Goal: Task Accomplishment & Management: Manage account settings

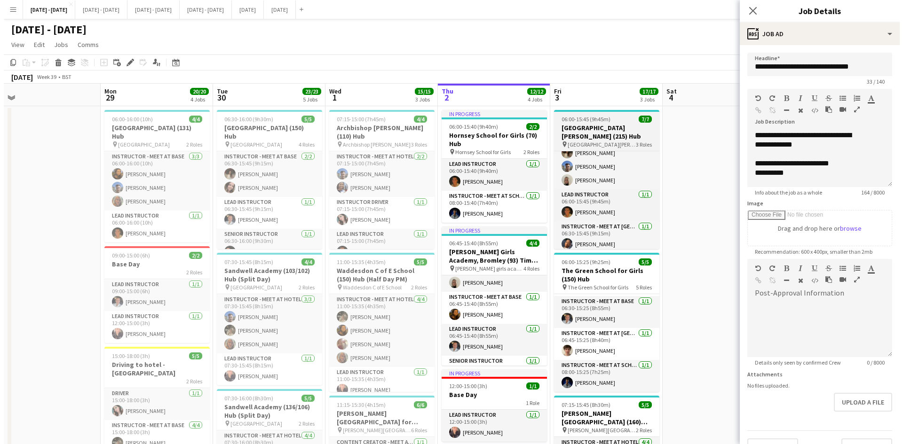
scroll to position [53, 0]
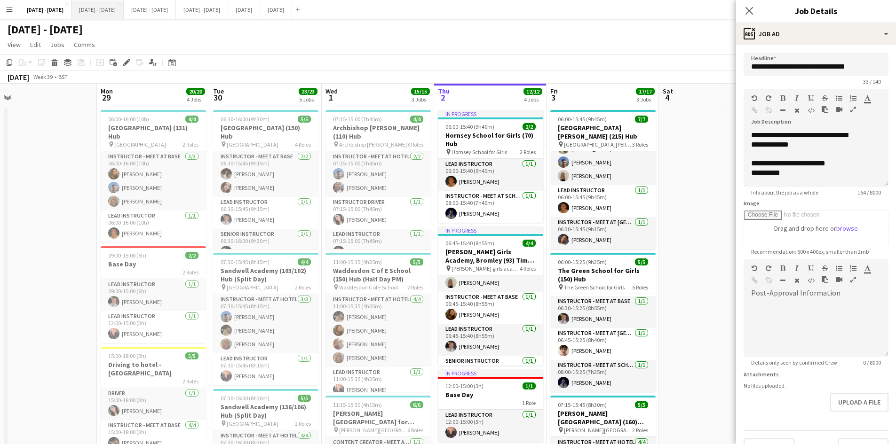
click at [115, 8] on button "[DATE] - [DATE] Close" at bounding box center [97, 9] width 52 height 18
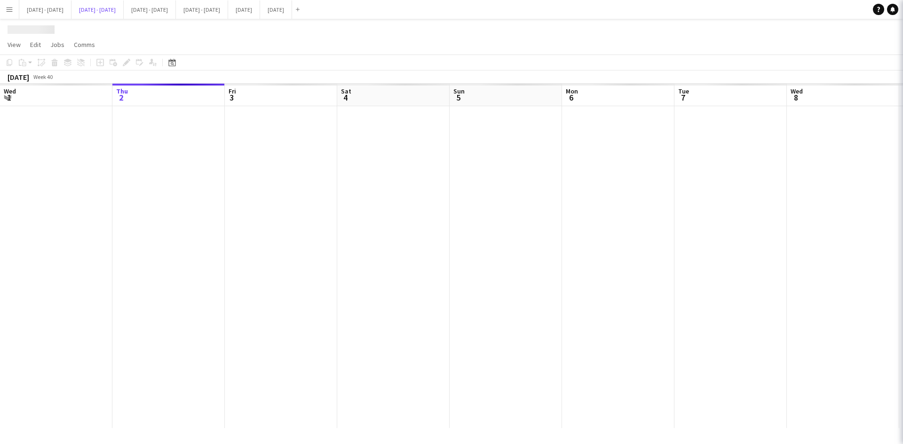
scroll to position [0, 340]
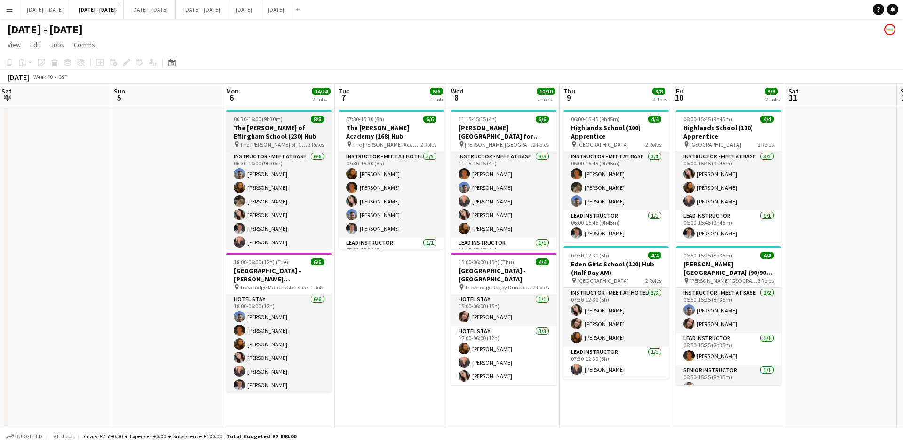
click at [293, 115] on app-job-card "06:30-16:00 (9h30m) 8/8 The [PERSON_NAME] of [GEOGRAPHIC_DATA] (230) Hub pin Th…" at bounding box center [278, 179] width 105 height 139
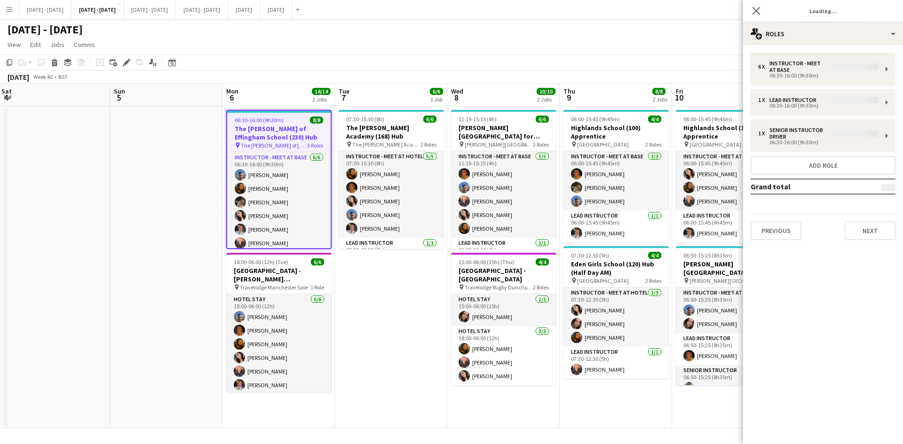
type input "**********"
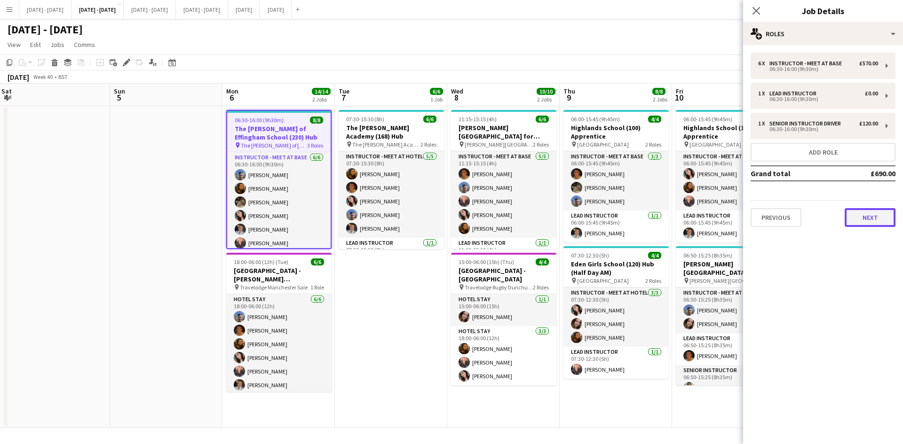
click at [858, 217] on button "Next" at bounding box center [870, 217] width 51 height 19
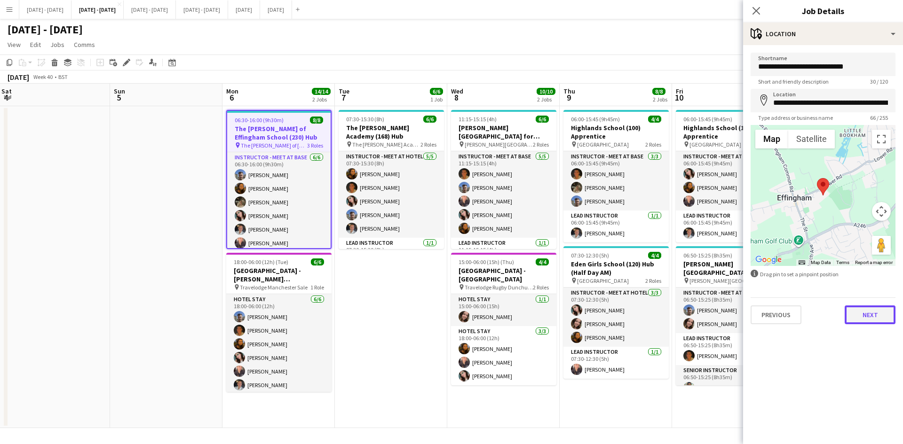
click at [870, 318] on button "Next" at bounding box center [870, 315] width 51 height 19
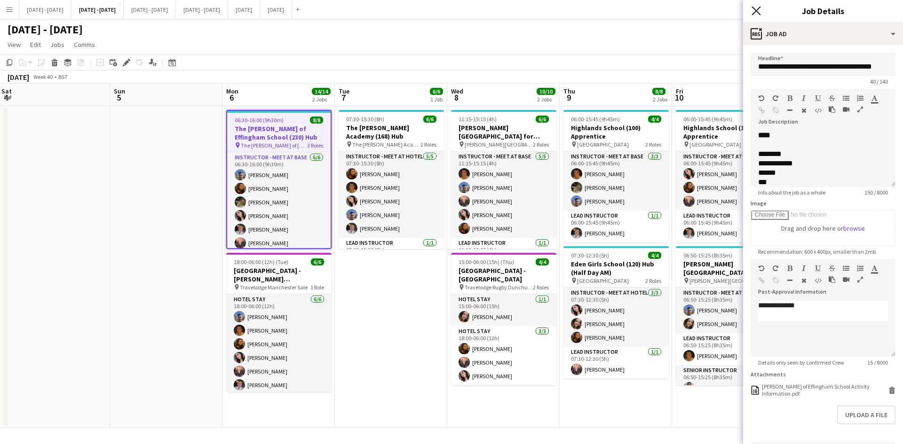
click at [757, 10] on icon at bounding box center [755, 10] width 9 height 9
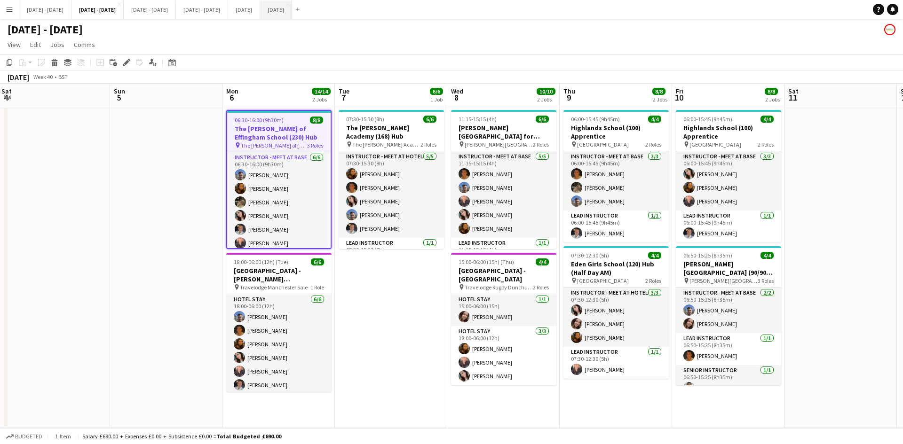
click at [292, 8] on button "[DATE] Close" at bounding box center [276, 9] width 32 height 18
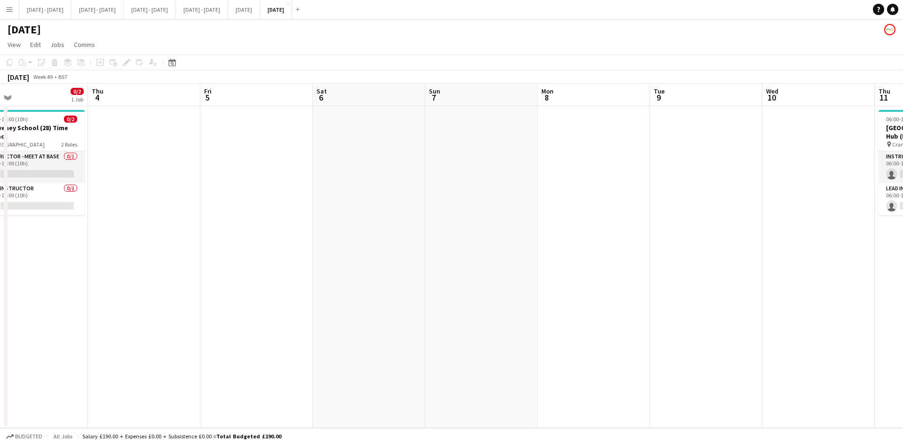
scroll to position [0, 194]
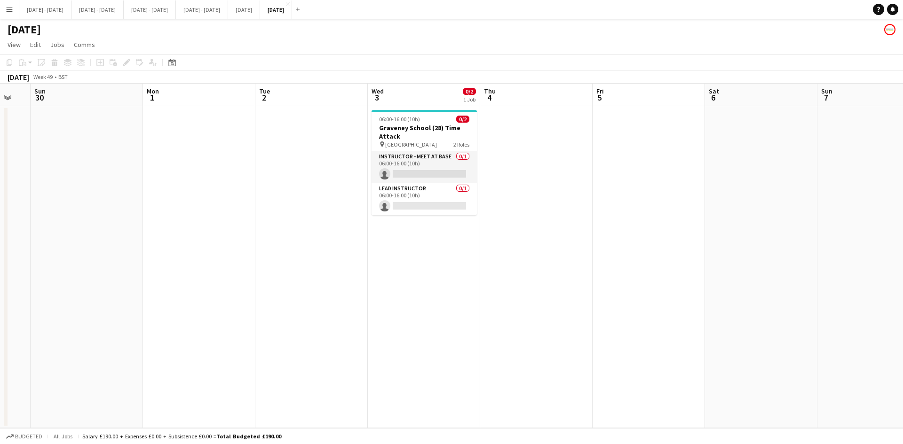
drag, startPoint x: 153, startPoint y: 270, endPoint x: 737, endPoint y: 268, distance: 584.1
click at [737, 268] on app-calendar-viewport "Fri 28 Sat 29 Sun 30 Mon 1 Tue 2 Wed 3 0/2 1 Job Thu 4 Fri 5 Sat 6 Sun 7 Mon 8 …" at bounding box center [451, 256] width 903 height 345
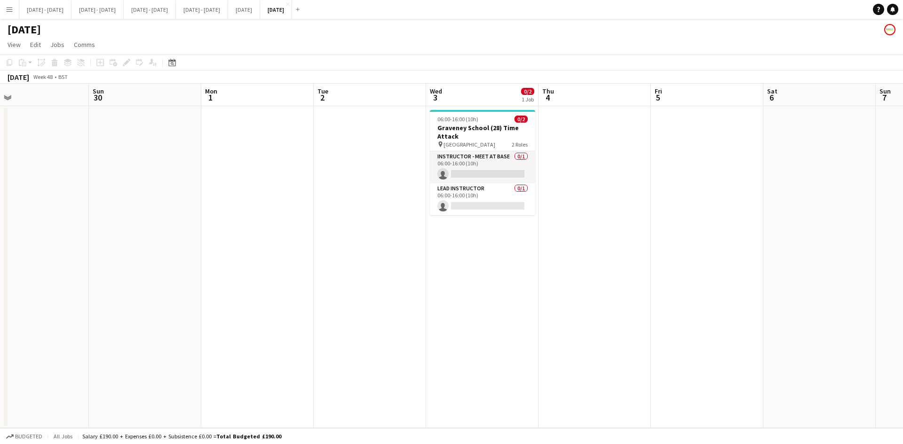
scroll to position [0, 247]
drag, startPoint x: 434, startPoint y: 118, endPoint x: 493, endPoint y: 129, distance: 60.8
click at [493, 129] on app-calendar-viewport "Thu 27 Fri 28 Sat 29 Sun 30 Mon 1 Tue 2 Wed 3 0/2 1 Job Thu 4 Fri 5 Sat 6 Sun 7…" at bounding box center [451, 256] width 903 height 345
click at [8, 63] on div "Copy Paste Paste Ctrl+V Paste with crew Ctrl+Shift+V Paste linked Job [GEOGRAPH…" at bounding box center [45, 62] width 83 height 11
click at [401, 196] on app-date-cell at bounding box center [371, 267] width 112 height 322
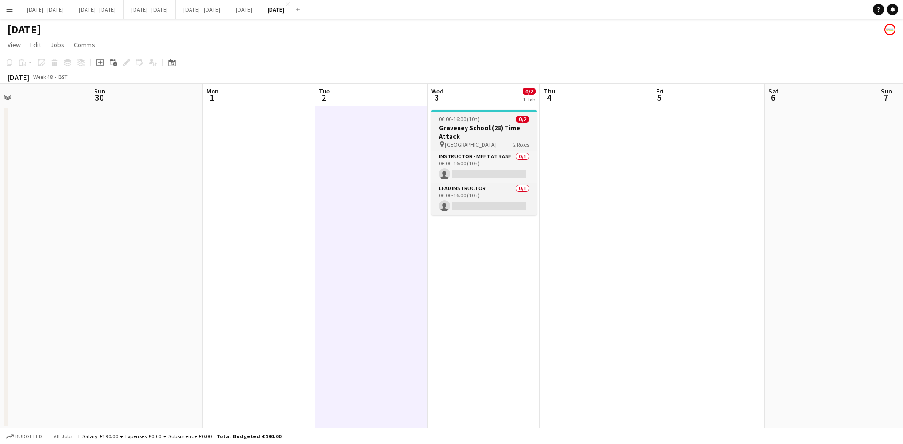
click at [499, 119] on div "06:00-16:00 (10h) 0/2" at bounding box center [483, 119] width 105 height 7
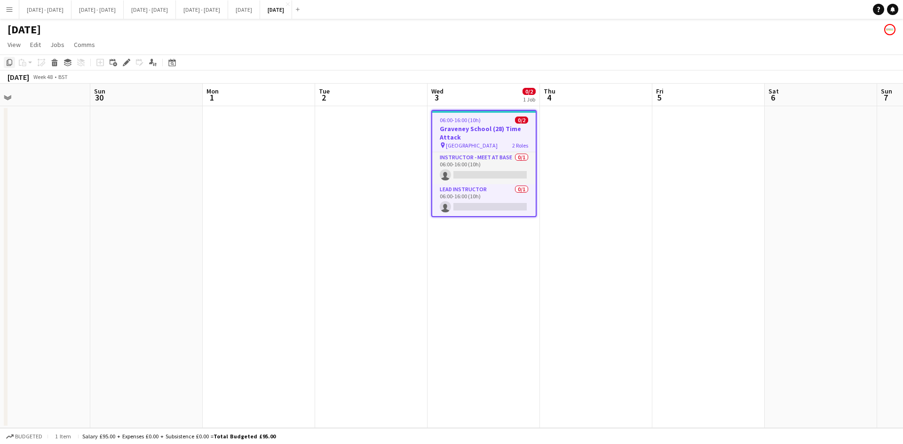
click at [9, 60] on icon "Copy" at bounding box center [10, 63] width 8 height 8
click at [561, 142] on app-date-cell at bounding box center [596, 267] width 112 height 322
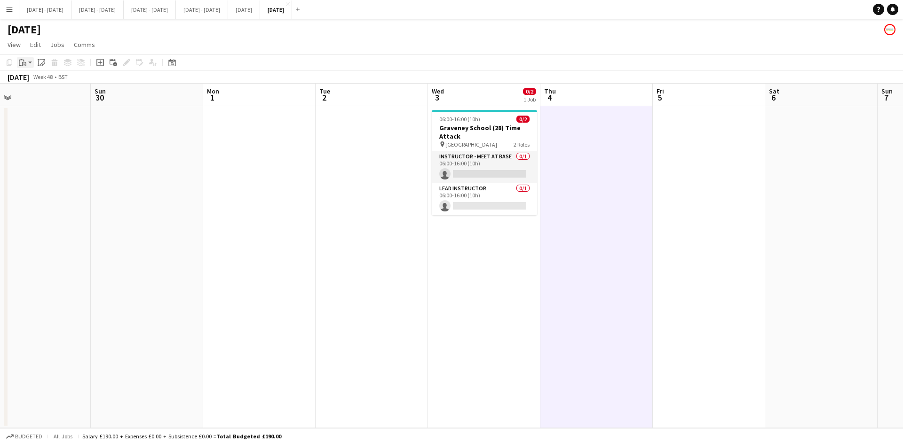
click at [23, 63] on icon at bounding box center [24, 64] width 4 height 4
click at [39, 80] on link "Paste Ctrl+V" at bounding box center [69, 80] width 88 height 8
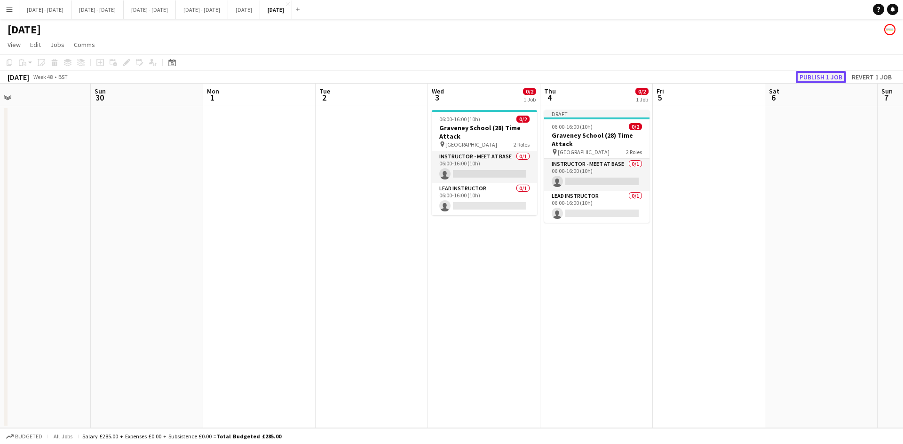
click at [820, 77] on button "Publish 1 job" at bounding box center [821, 77] width 50 height 12
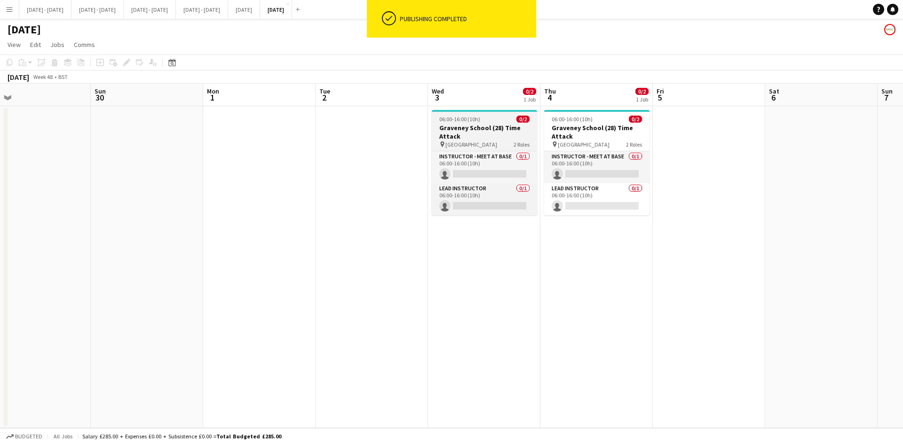
click at [513, 119] on div "06:00-16:00 (10h) 0/2" at bounding box center [484, 119] width 105 height 7
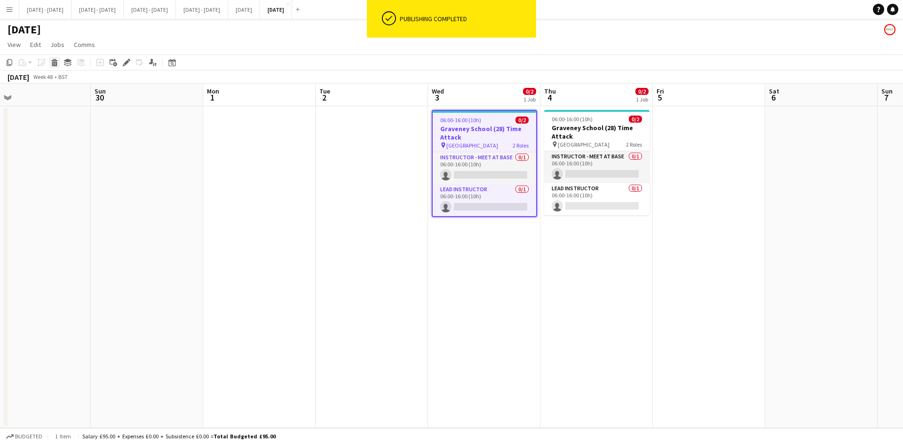
click at [50, 63] on div "Delete" at bounding box center [54, 62] width 11 height 11
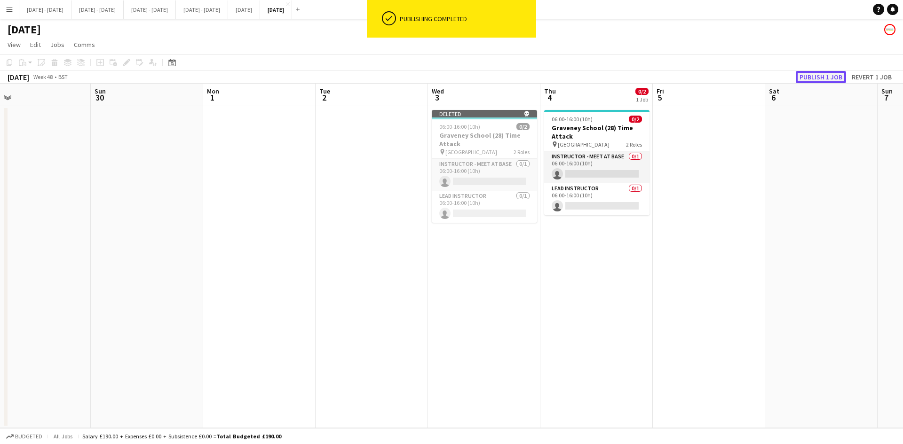
click at [808, 77] on button "Publish 1 job" at bounding box center [821, 77] width 50 height 12
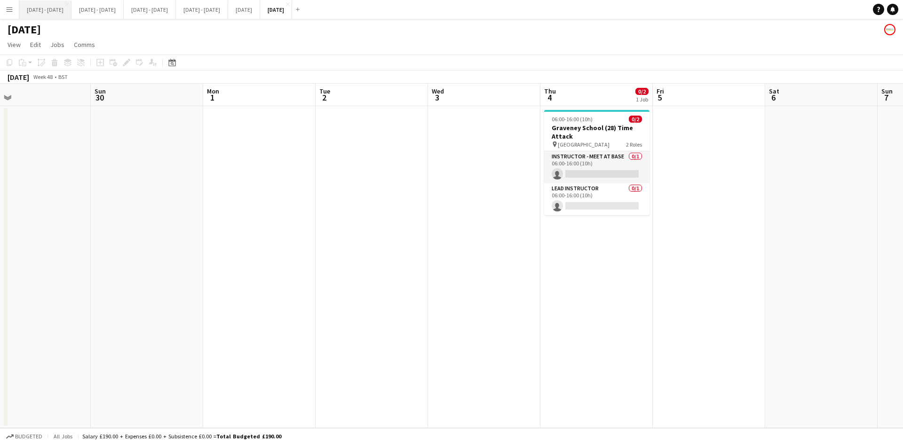
click at [60, 8] on button "[DATE] - [DATE] Close" at bounding box center [45, 9] width 52 height 18
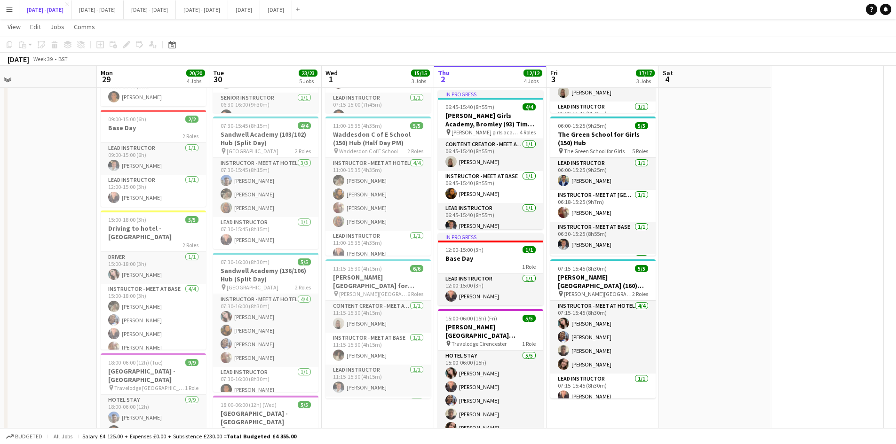
scroll to position [135, 0]
click at [124, 9] on button "[DATE] - [DATE] Close" at bounding box center [97, 9] width 52 height 18
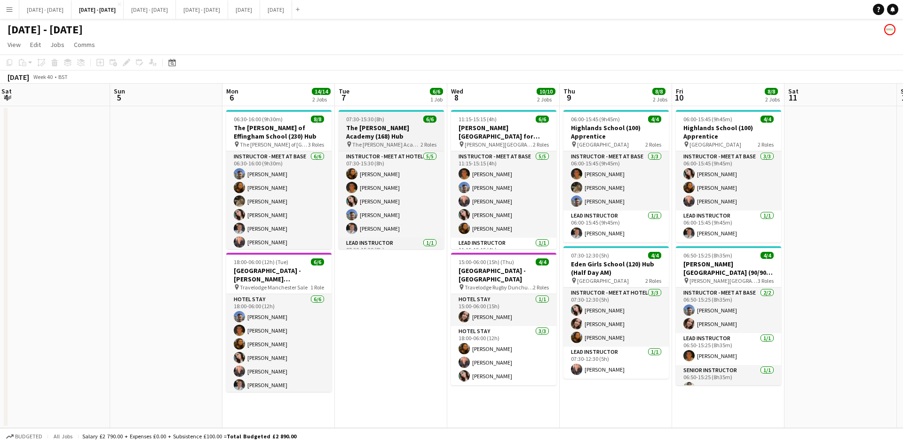
scroll to position [12, 0]
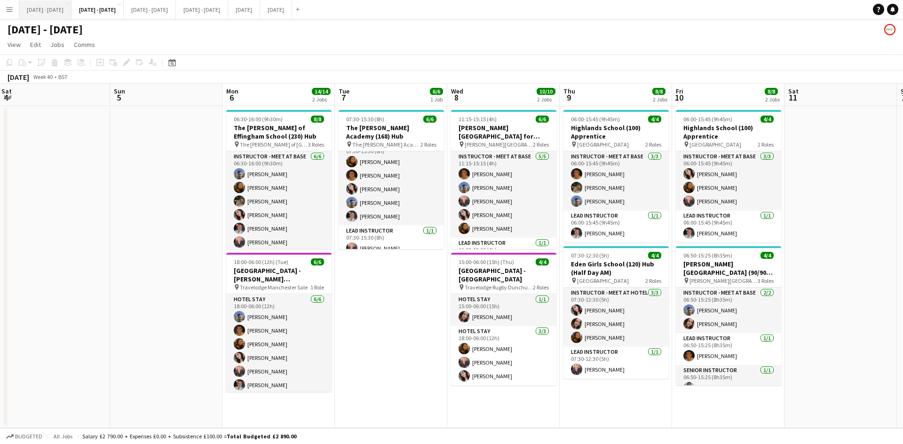
click at [52, 8] on button "[DATE] - [DATE] Close" at bounding box center [45, 9] width 52 height 18
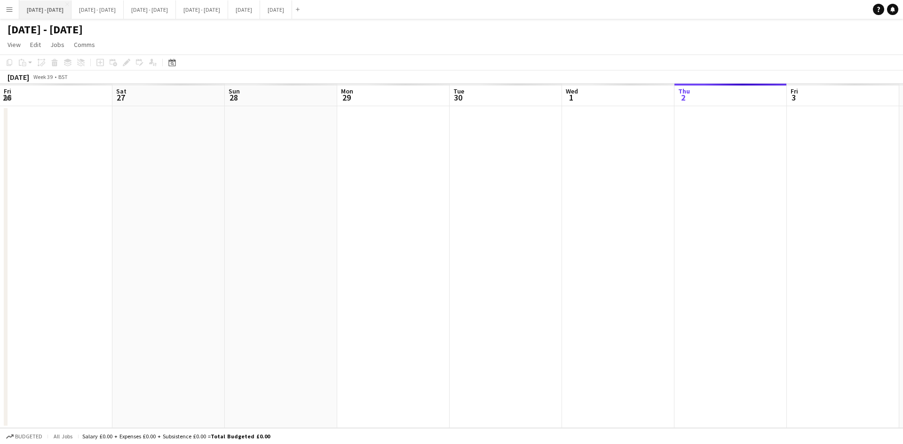
scroll to position [0, 240]
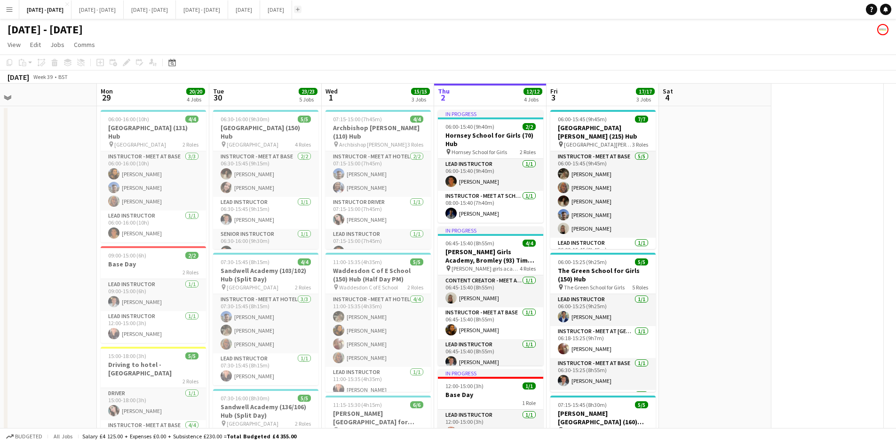
click at [301, 12] on button "Add" at bounding box center [298, 10] width 8 height 8
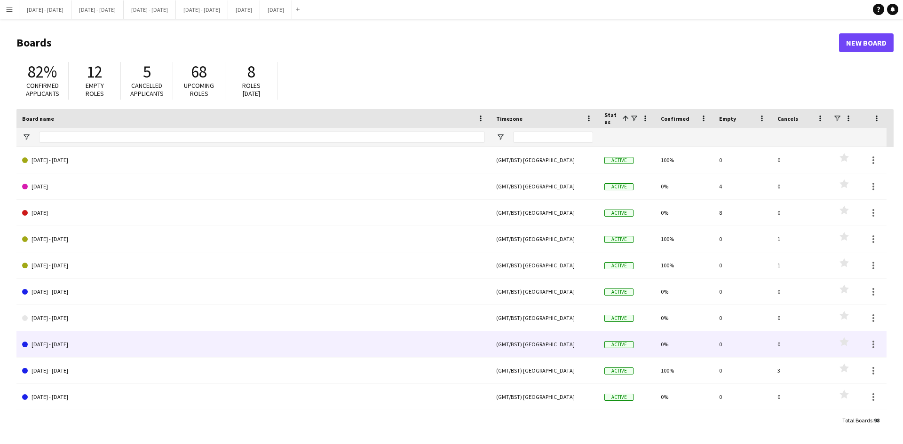
click at [65, 341] on link "[DATE] - [DATE]" at bounding box center [253, 345] width 463 height 26
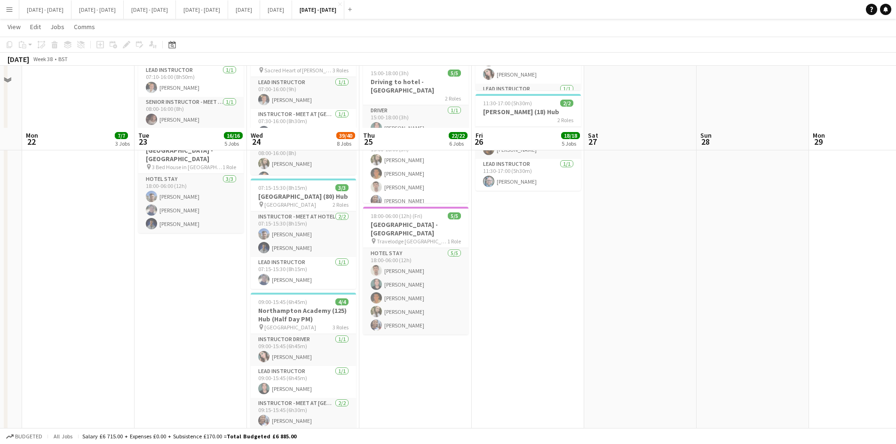
scroll to position [564, 0]
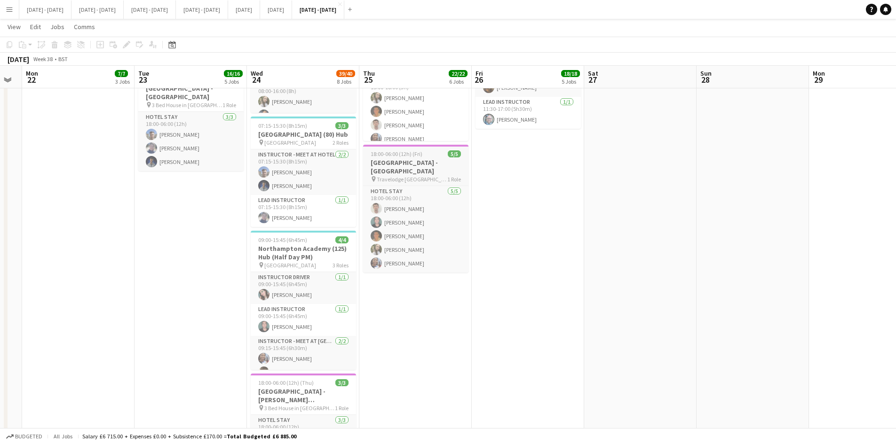
click at [436, 150] on div "18:00-06:00 (12h) (Fri) 5/5" at bounding box center [415, 153] width 105 height 7
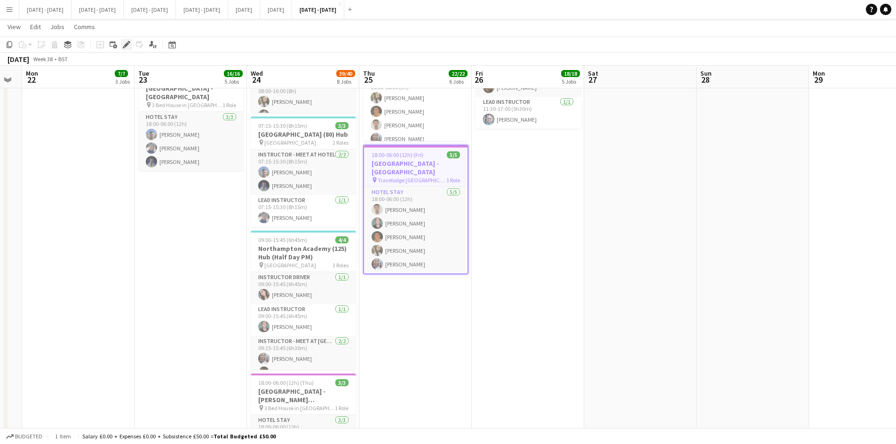
click at [125, 42] on icon "Edit" at bounding box center [127, 45] width 8 height 8
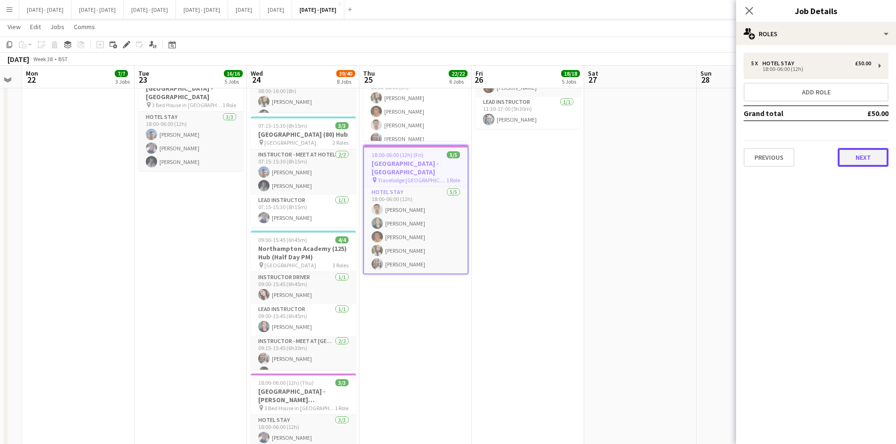
click at [853, 160] on button "Next" at bounding box center [863, 157] width 51 height 19
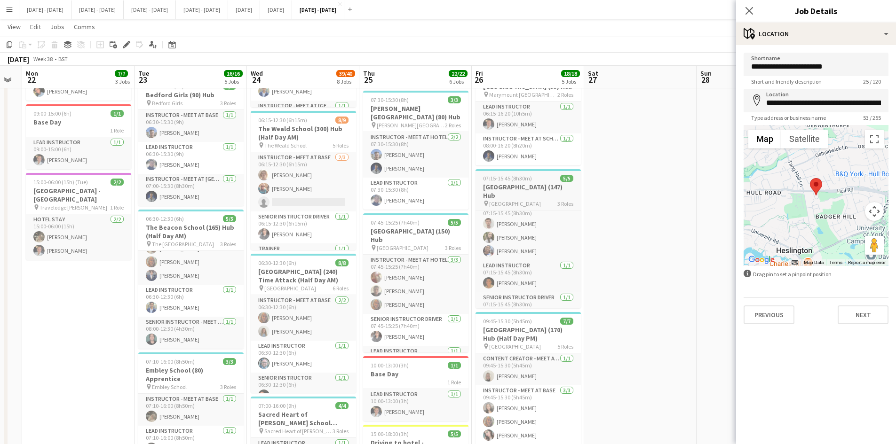
scroll to position [8, 0]
click at [40, 7] on button "[DATE] - [DATE] Close" at bounding box center [45, 9] width 52 height 18
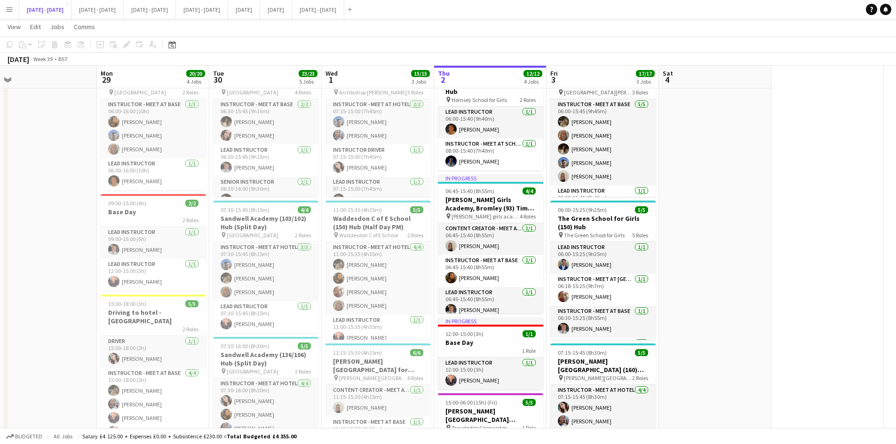
scroll to position [141, 0]
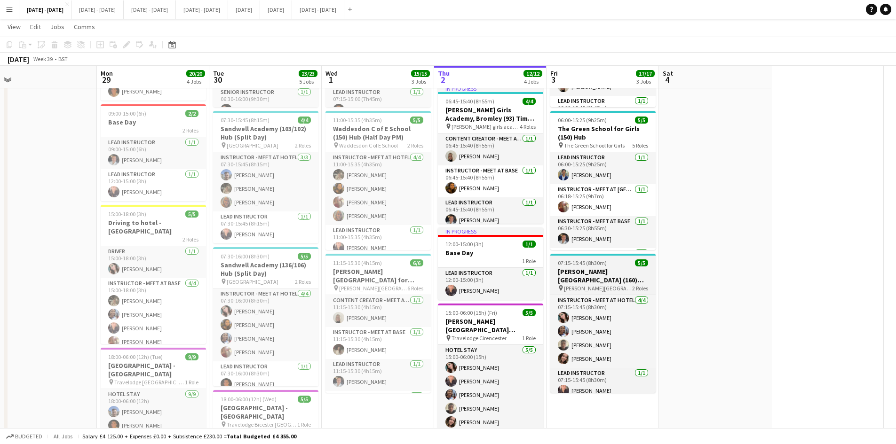
click at [615, 259] on app-job-card "07:15-15:45 (8h30m) 5/[GEOGRAPHIC_DATA][PERSON_NAME] (160) Hub pin [PERSON_NAME…" at bounding box center [602, 323] width 105 height 139
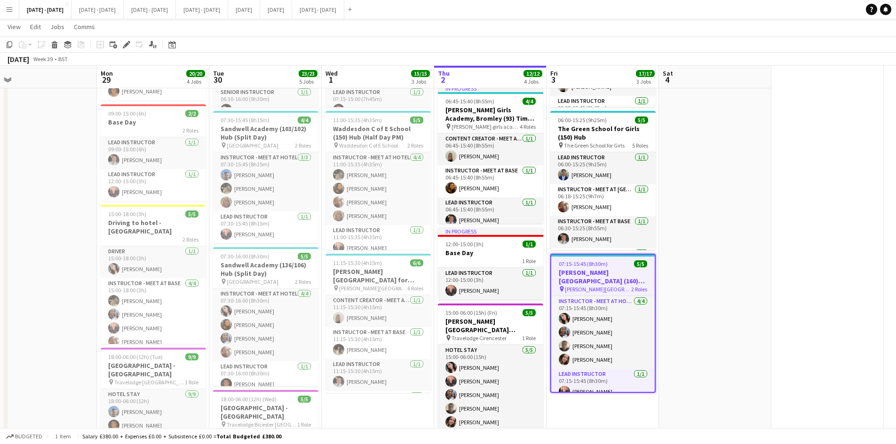
click at [615, 262] on div "07:15-15:45 (8h30m) 5/5" at bounding box center [602, 264] width 103 height 7
click at [127, 42] on icon at bounding box center [126, 44] width 5 height 5
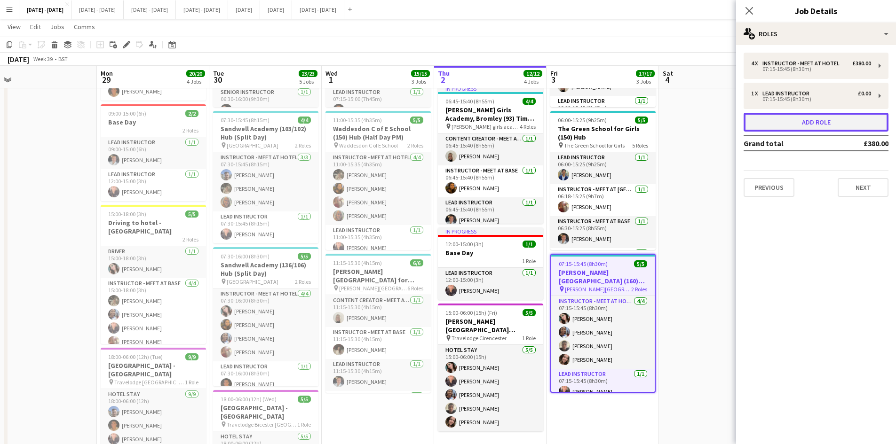
click at [804, 124] on button "Add role" at bounding box center [815, 122] width 145 height 19
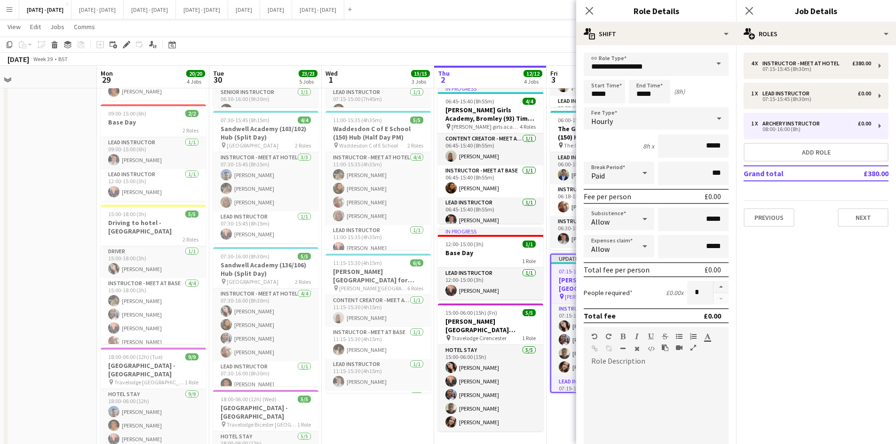
click at [711, 63] on span at bounding box center [719, 64] width 20 height 23
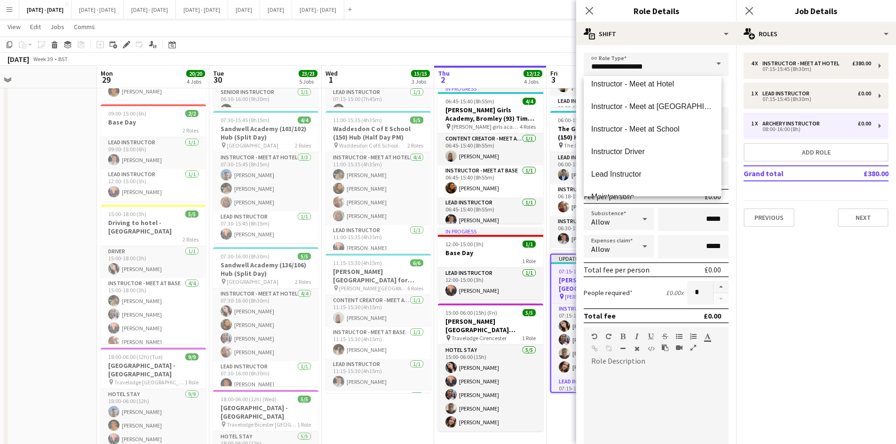
scroll to position [258, 0]
click at [642, 147] on span "Instructor Driver" at bounding box center [652, 149] width 123 height 9
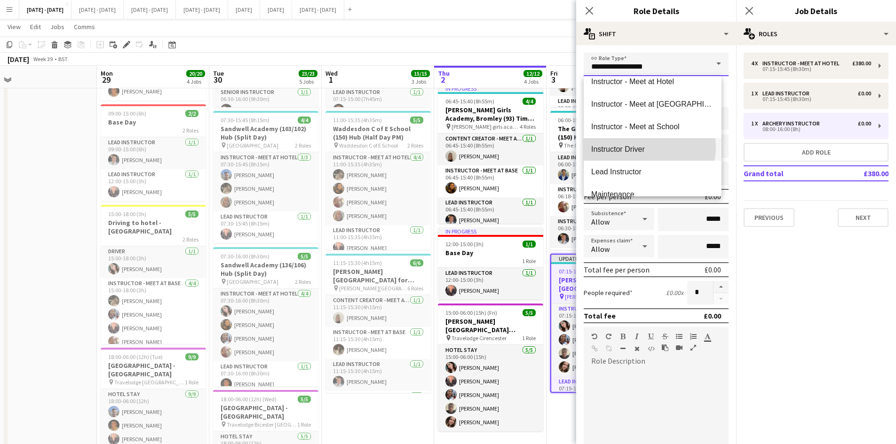
type input "**********"
type input "*******"
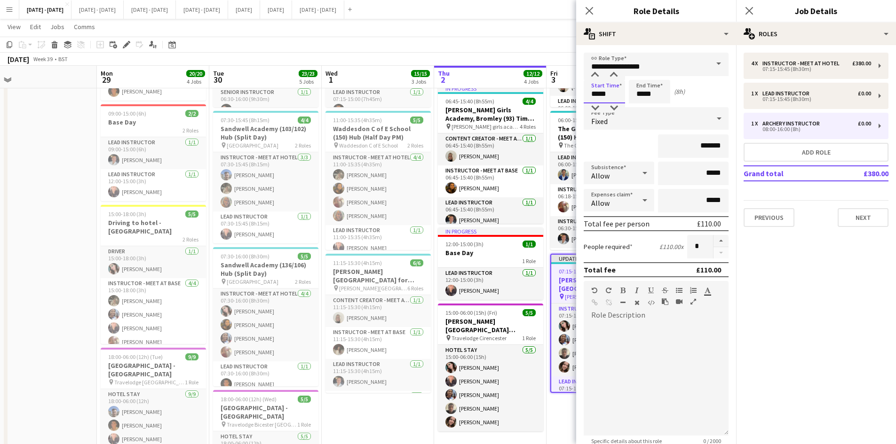
drag, startPoint x: 607, startPoint y: 93, endPoint x: 586, endPoint y: 95, distance: 20.9
click at [586, 95] on input "*****" at bounding box center [604, 92] width 41 height 24
type input "*****"
click at [589, 8] on icon "Close pop-in" at bounding box center [589, 10] width 9 height 9
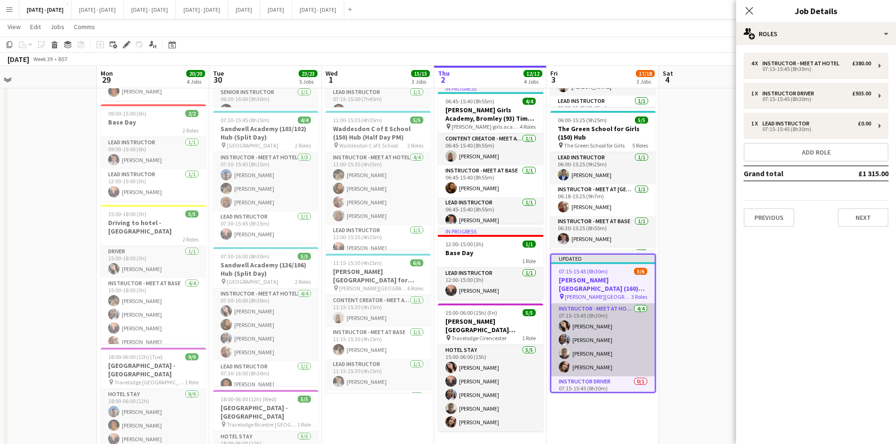
click at [593, 318] on app-card-role "Instructor - Meet at Hotel [DATE] 07:15-15:45 (8h30m) [PERSON_NAME] [PERSON_NAM…" at bounding box center [602, 340] width 103 height 73
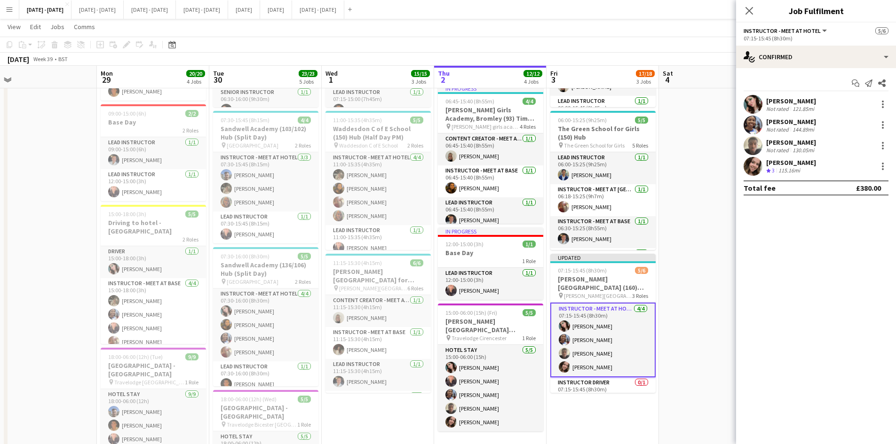
click at [804, 101] on div "[PERSON_NAME]" at bounding box center [791, 101] width 50 height 8
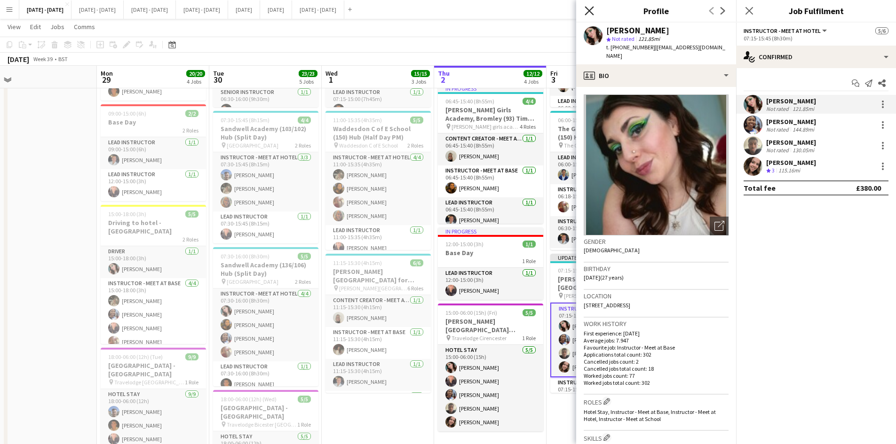
click at [588, 8] on icon "Close pop-in" at bounding box center [589, 10] width 9 height 9
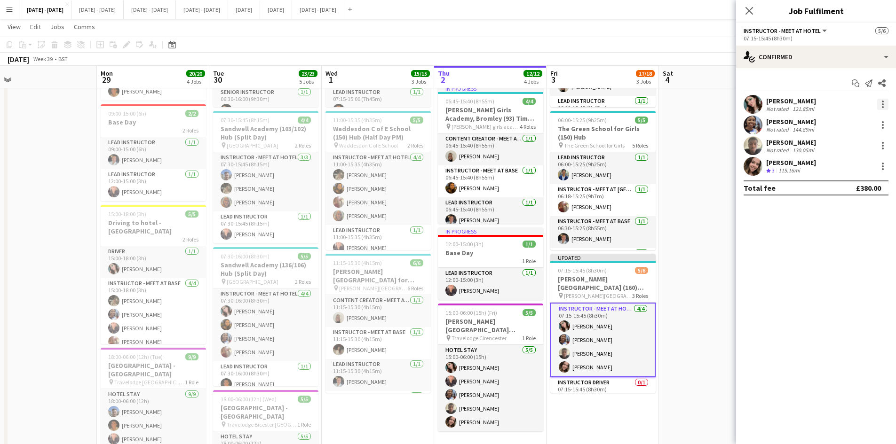
click at [884, 104] on div at bounding box center [882, 104] width 11 height 11
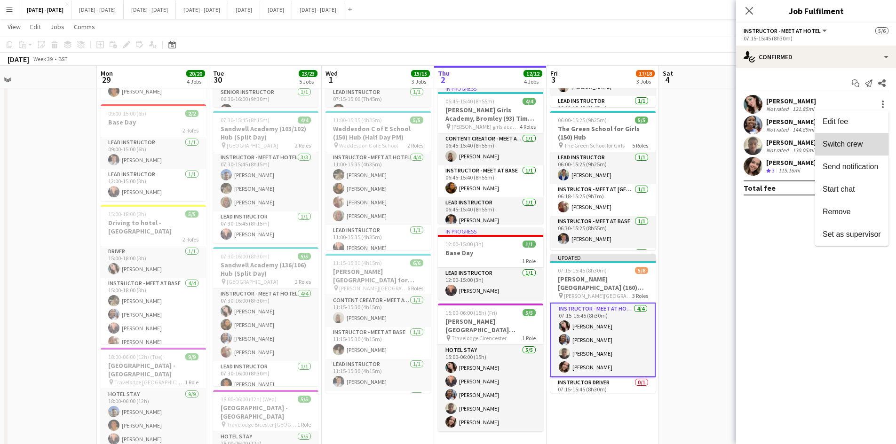
click at [838, 143] on span "Switch crew" at bounding box center [843, 144] width 40 height 8
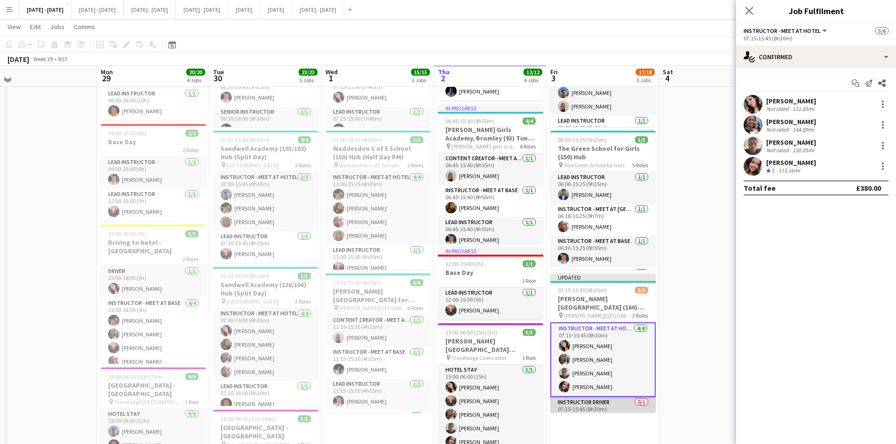
click at [614, 410] on app-card-role "Instructor Driver 0/1 07:15-15:45 (8h30m) single-neutral-actions" at bounding box center [602, 413] width 105 height 32
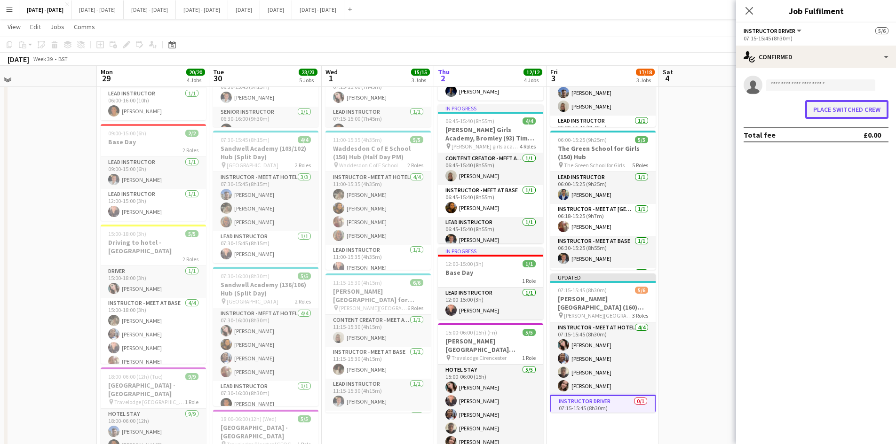
click at [830, 113] on button "Place switched crew" at bounding box center [846, 109] width 83 height 19
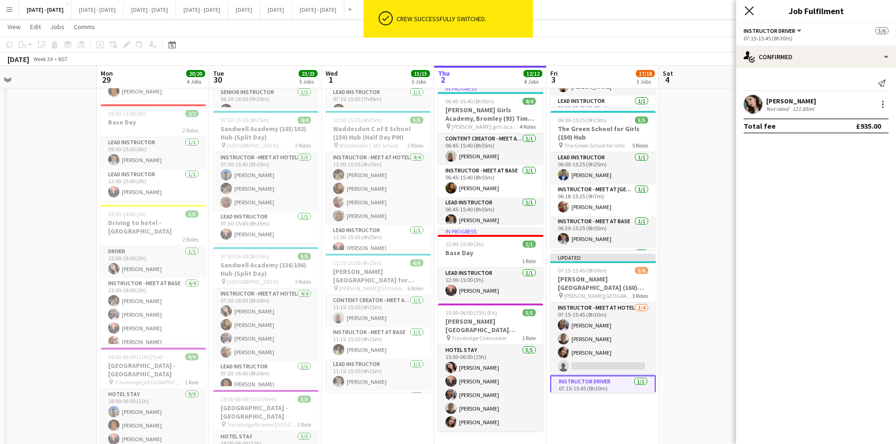
click at [749, 9] on icon "Close pop-in" at bounding box center [748, 10] width 9 height 9
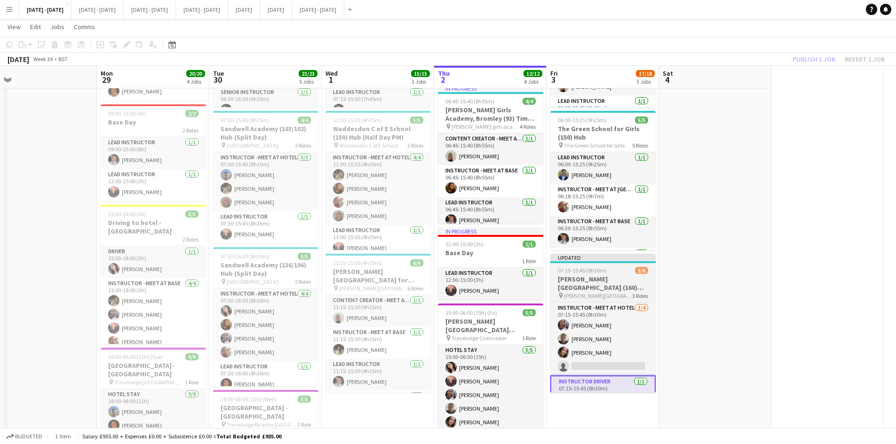
scroll to position [40, 0]
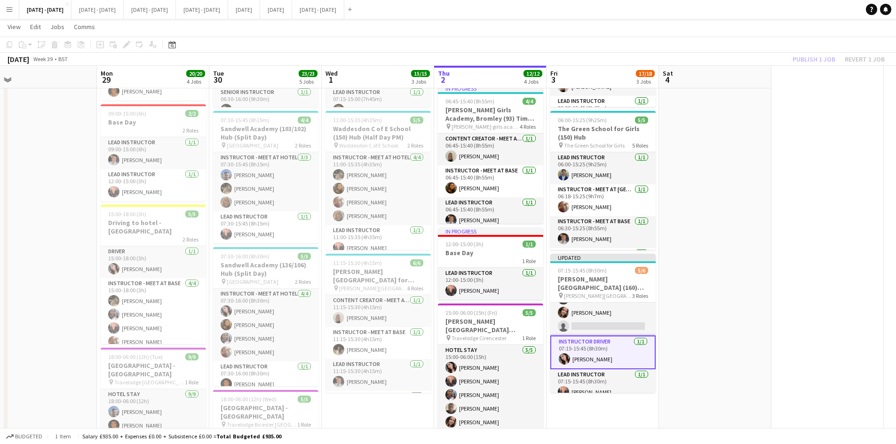
click at [606, 345] on app-card-role "Instructor Driver [DATE] 07:15-15:45 (8h30m) [PERSON_NAME]" at bounding box center [602, 353] width 105 height 34
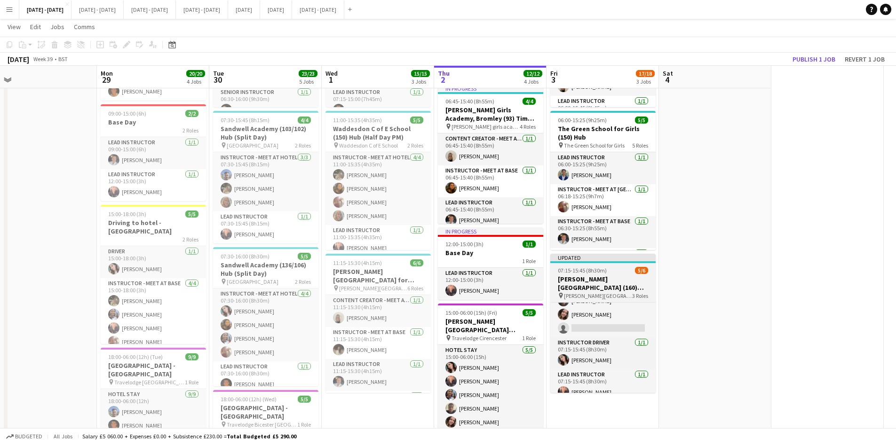
click at [619, 269] on div "07:15-15:45 (8h30m) 5/6" at bounding box center [602, 270] width 105 height 7
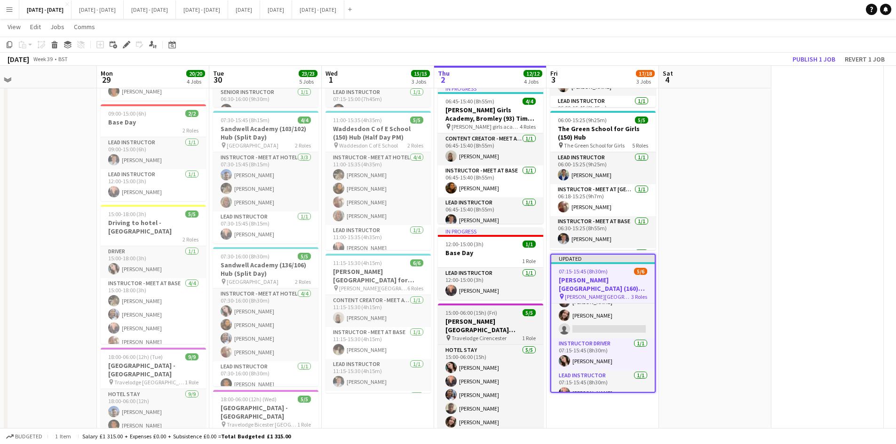
click at [501, 309] on app-job-card "15:00-06:00 (15h) (Fri) 5/5 [PERSON_NAME][GEOGRAPHIC_DATA] - [PERSON_NAME][GEOG…" at bounding box center [490, 368] width 105 height 128
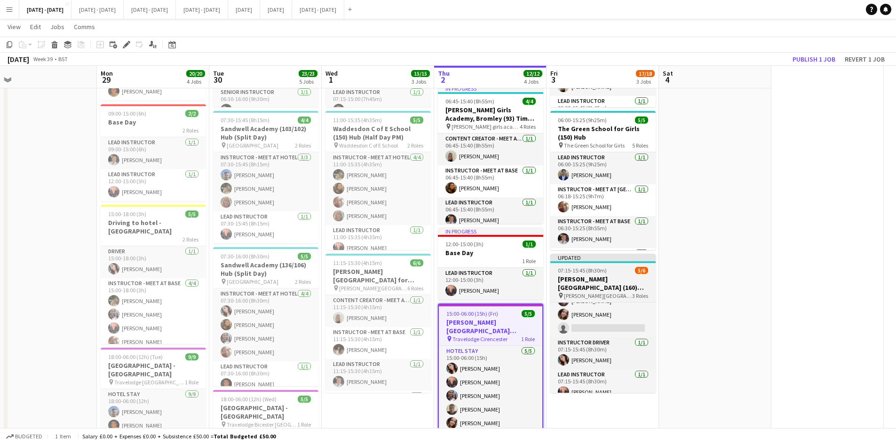
click at [614, 266] on app-job-card "Updated 07:15-15:45 (8h30m) 5/[GEOGRAPHIC_DATA][PERSON_NAME] (160) Hub pin [PER…" at bounding box center [602, 323] width 105 height 139
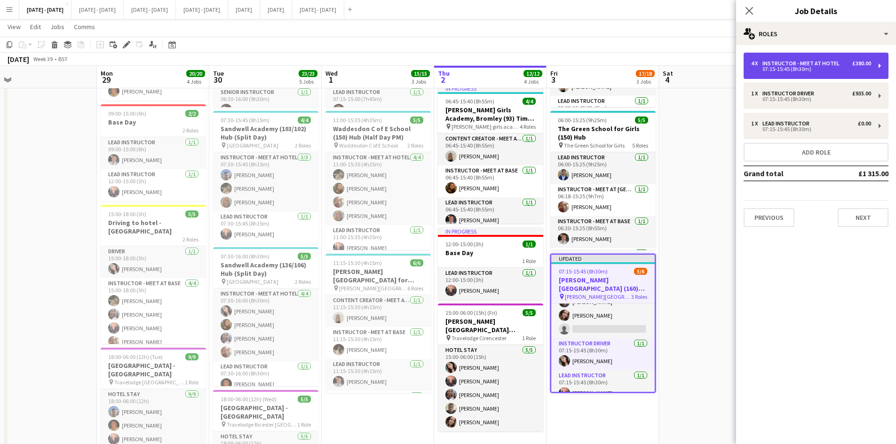
click at [777, 65] on div "Instructor - Meet at Hotel" at bounding box center [802, 63] width 81 height 7
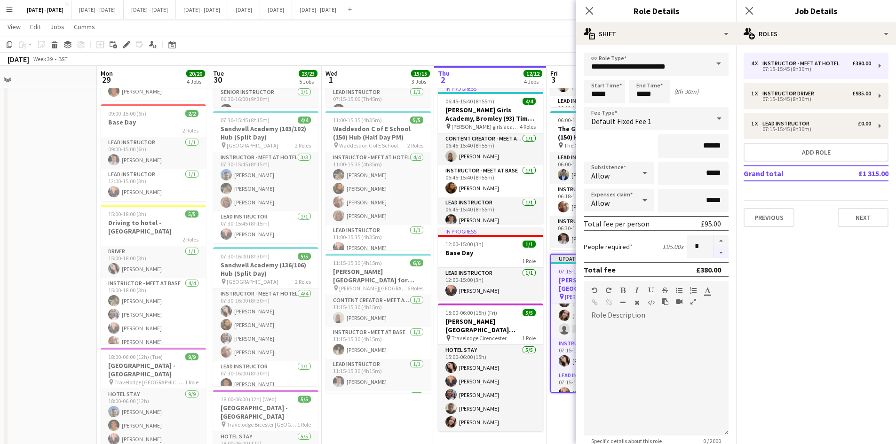
click at [714, 253] on button "button" at bounding box center [720, 253] width 15 height 12
type input "*"
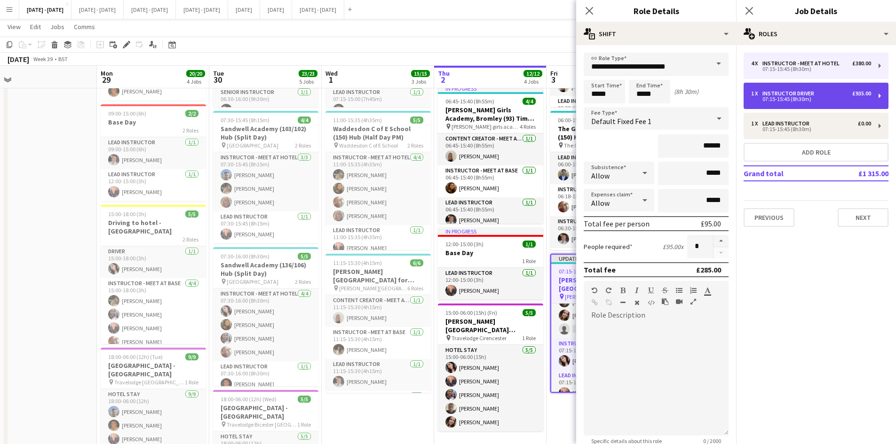
click at [783, 98] on div "07:15-15:45 (8h30m)" at bounding box center [811, 99] width 120 height 5
type input "**********"
type input "*******"
type input "*"
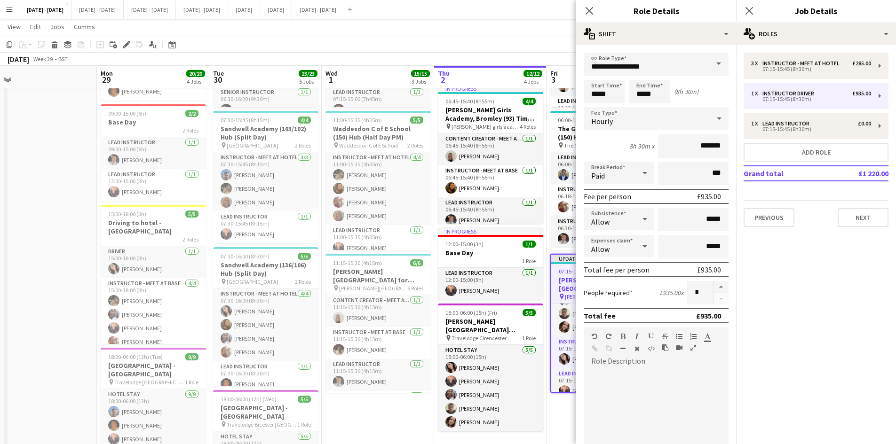
click at [713, 115] on icon at bounding box center [718, 118] width 11 height 19
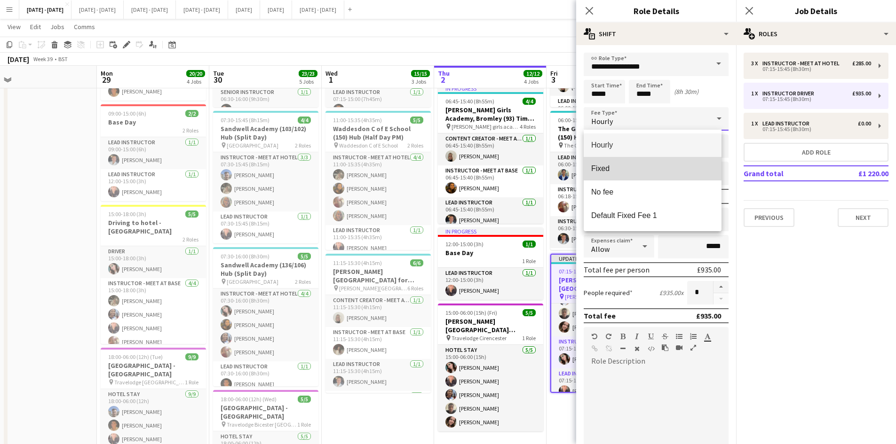
click at [620, 166] on span "Fixed" at bounding box center [652, 168] width 123 height 9
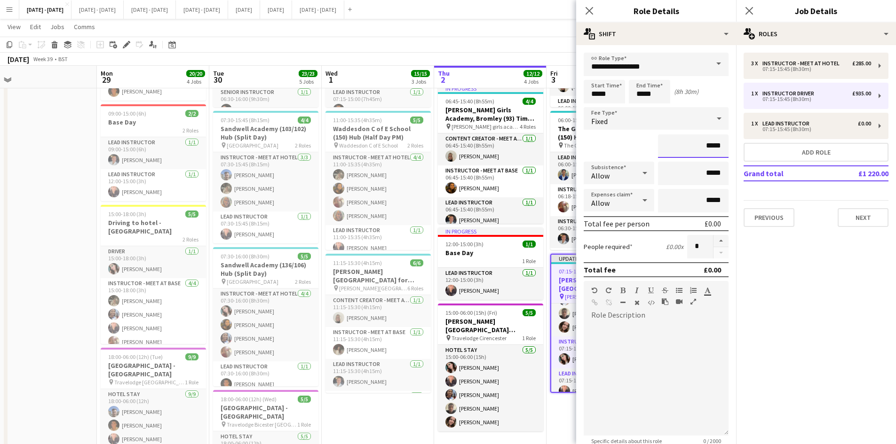
click at [704, 142] on input "*****" at bounding box center [693, 146] width 71 height 24
drag, startPoint x: 713, startPoint y: 144, endPoint x: 696, endPoint y: 150, distance: 17.8
click at [696, 150] on input "*****" at bounding box center [693, 146] width 71 height 24
type input "****"
click at [590, 9] on icon "Close pop-in" at bounding box center [589, 10] width 9 height 9
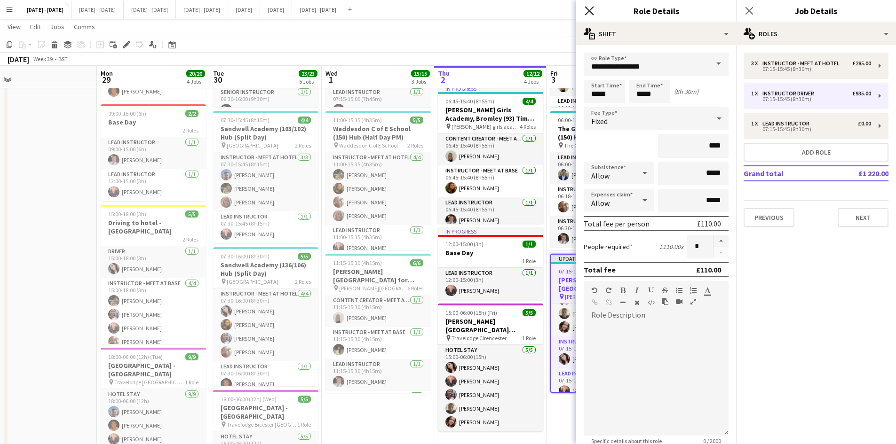
scroll to position [0, 0]
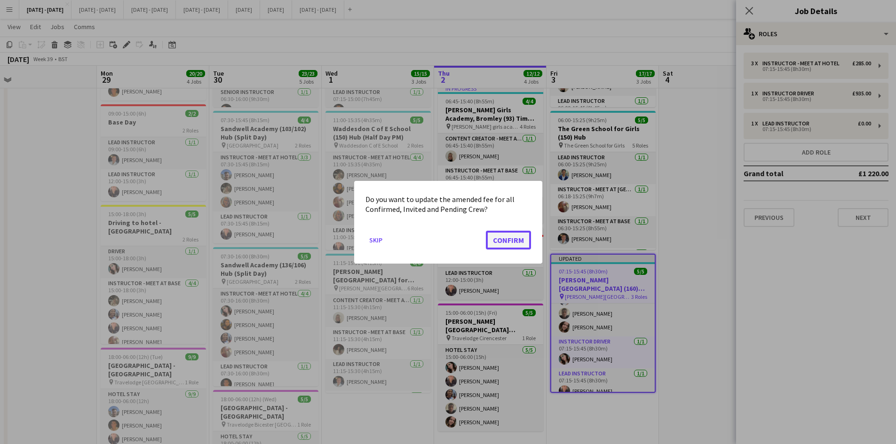
click at [502, 241] on button "Confirm" at bounding box center [508, 239] width 45 height 19
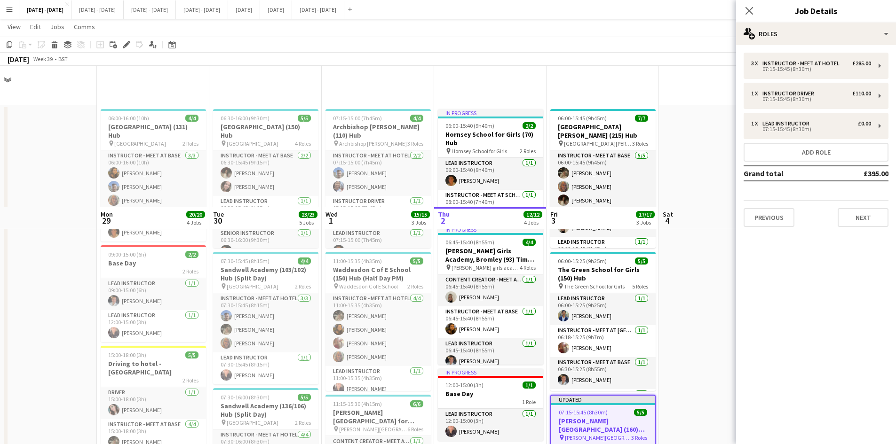
scroll to position [141, 0]
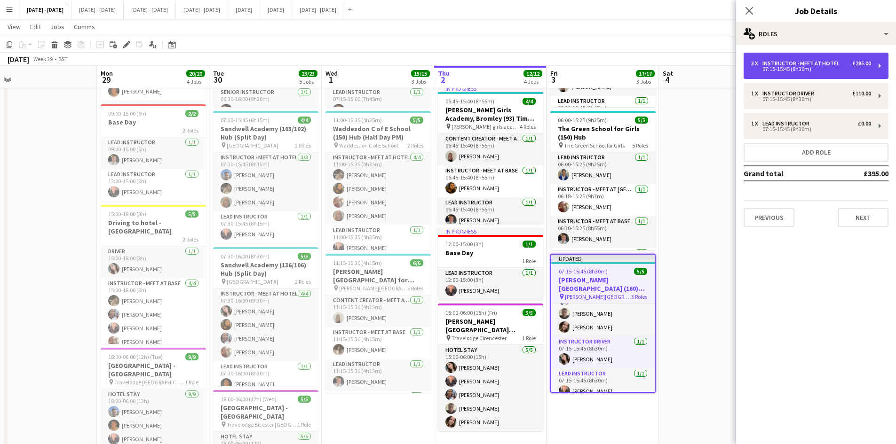
click at [785, 59] on div "3 x Instructor - Meet at Hotel £285.00 07:15-15:45 (8h30m)" at bounding box center [815, 66] width 145 height 26
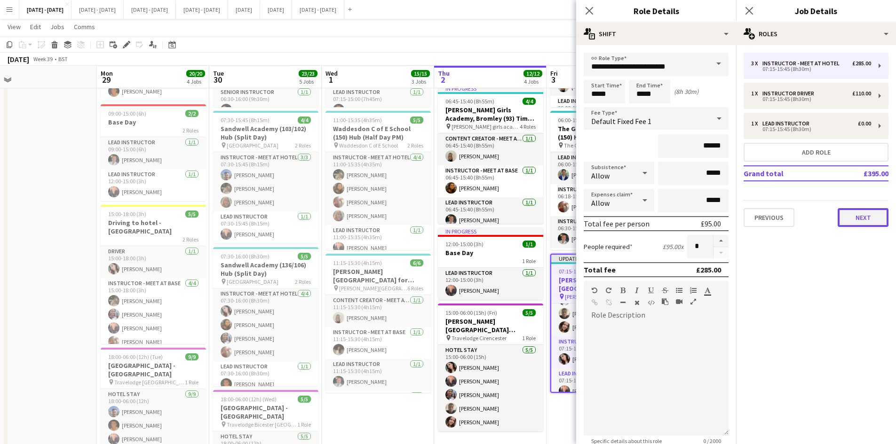
click at [852, 221] on button "Next" at bounding box center [863, 217] width 51 height 19
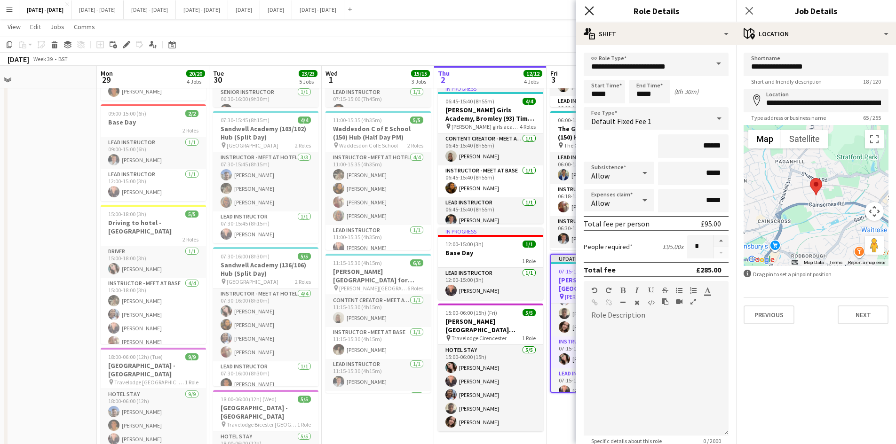
click at [589, 6] on icon "Close pop-in" at bounding box center [589, 10] width 9 height 9
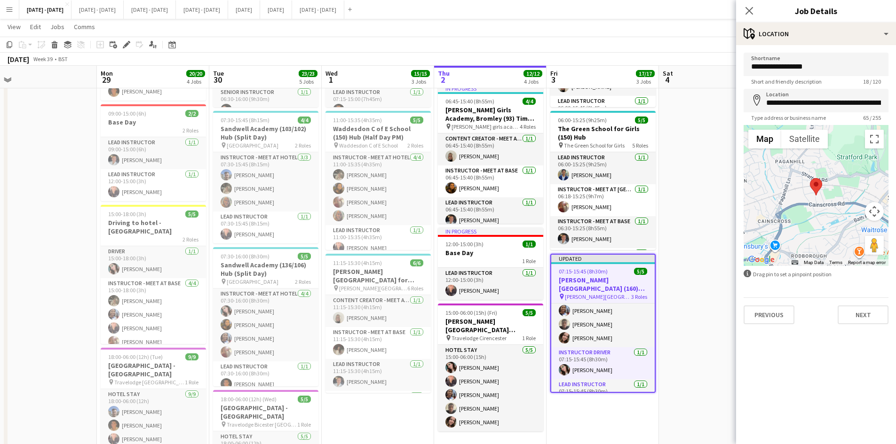
scroll to position [11, 0]
click at [750, 10] on icon at bounding box center [748, 10] width 9 height 9
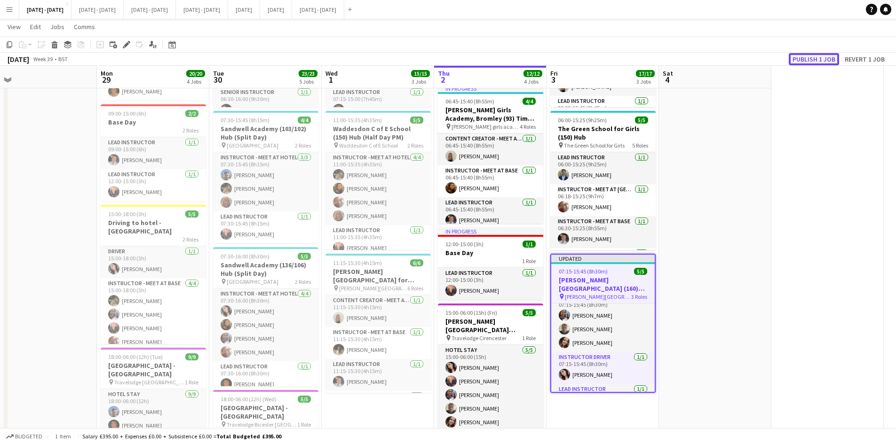
click at [801, 60] on button "Publish 1 job" at bounding box center [814, 59] width 50 height 12
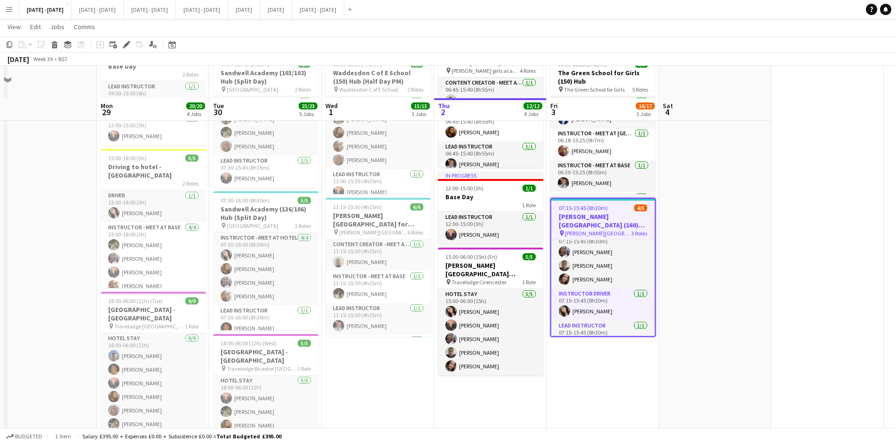
scroll to position [235, 0]
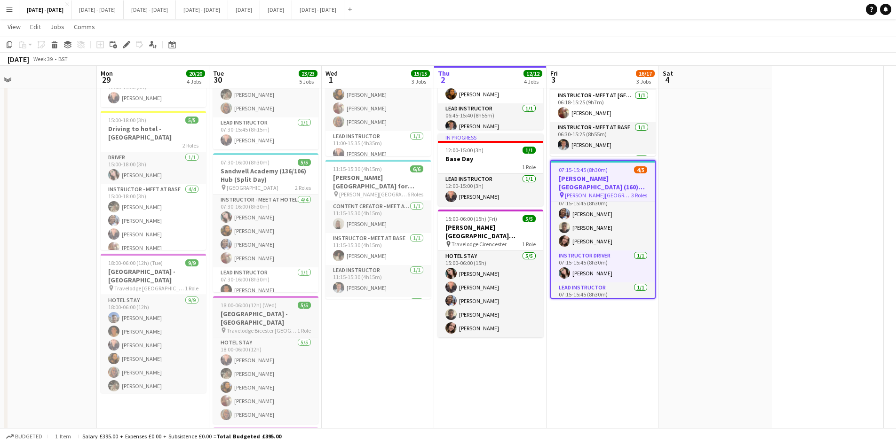
click at [281, 303] on div "18:00-06:00 (12h) (Wed) 5/5" at bounding box center [265, 305] width 105 height 7
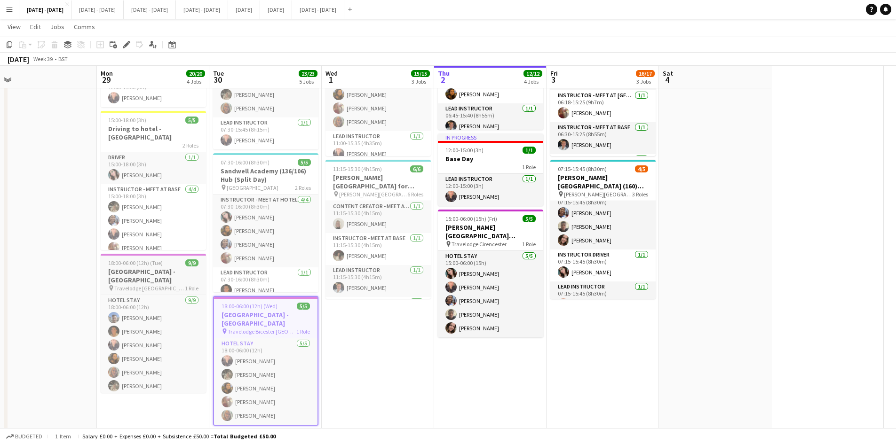
click at [166, 260] on div "18:00-06:00 (12h) (Tue) 9/9" at bounding box center [153, 263] width 105 height 7
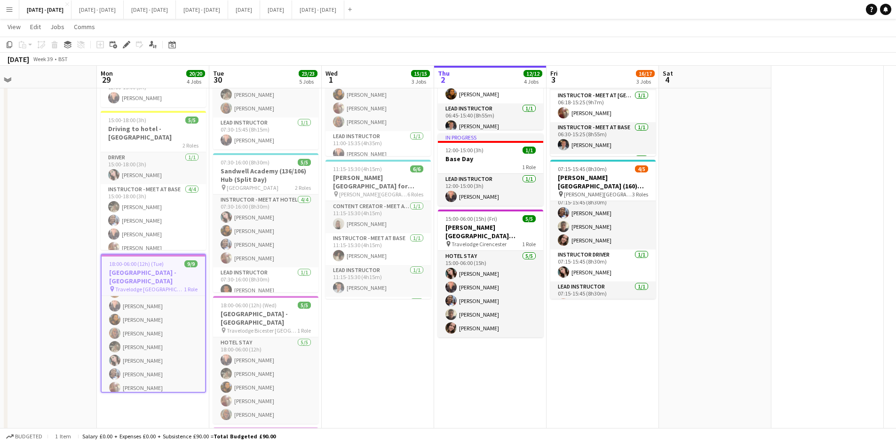
scroll to position [45, 0]
click at [171, 261] on div "18:00-06:00 (12h) (Tue) 9/9" at bounding box center [153, 264] width 103 height 7
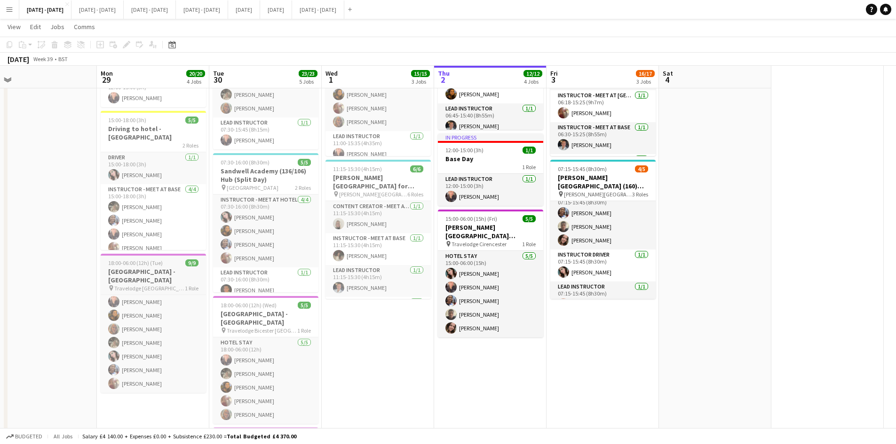
scroll to position [43, 0]
click at [158, 119] on div "15:00-18:00 (3h) 5/5" at bounding box center [153, 120] width 105 height 7
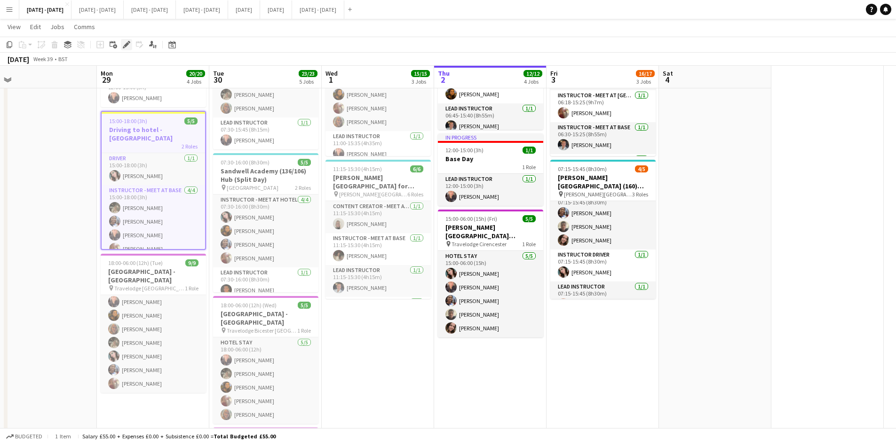
click at [125, 48] on div "Edit" at bounding box center [126, 44] width 11 height 11
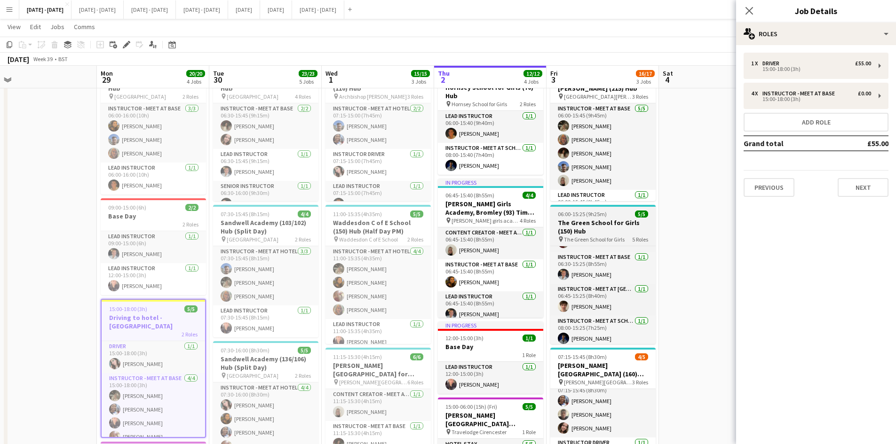
scroll to position [62, 0]
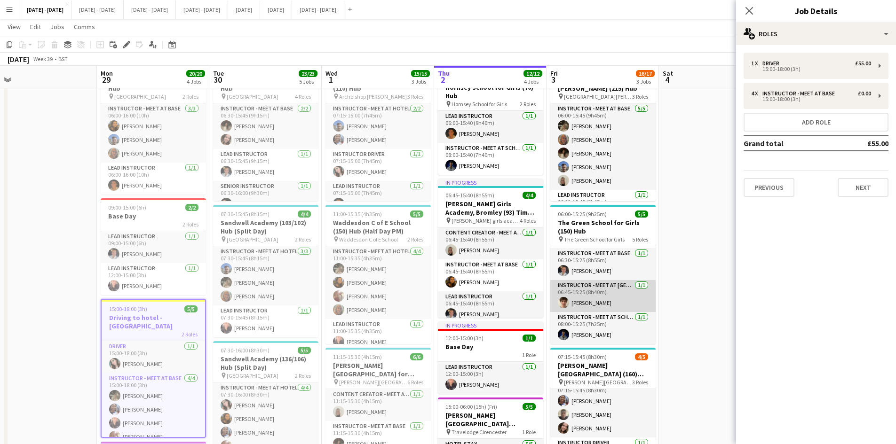
click at [611, 294] on app-card-role "Instructor - Meet at Pick Up Point [DATE] 06:45-15:25 (8h40m) [PERSON_NAME]" at bounding box center [602, 296] width 105 height 32
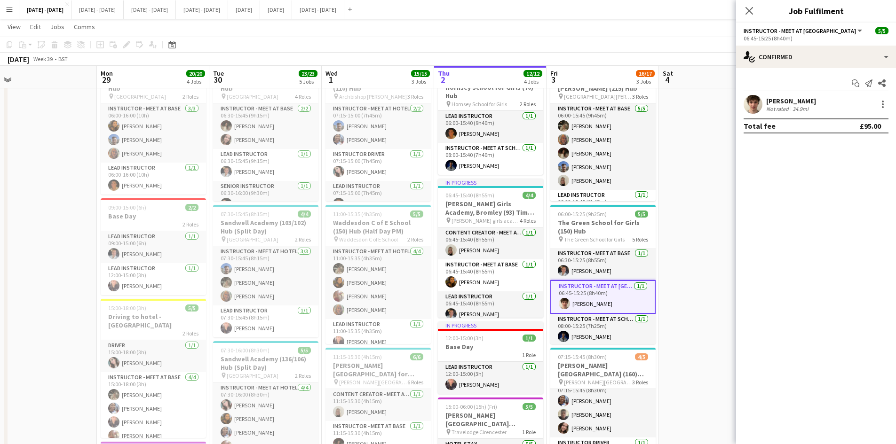
click at [613, 296] on app-card-role "Instructor - Meet at Pick Up Point [DATE] 06:45-15:25 (8h40m) [PERSON_NAME]" at bounding box center [602, 297] width 105 height 34
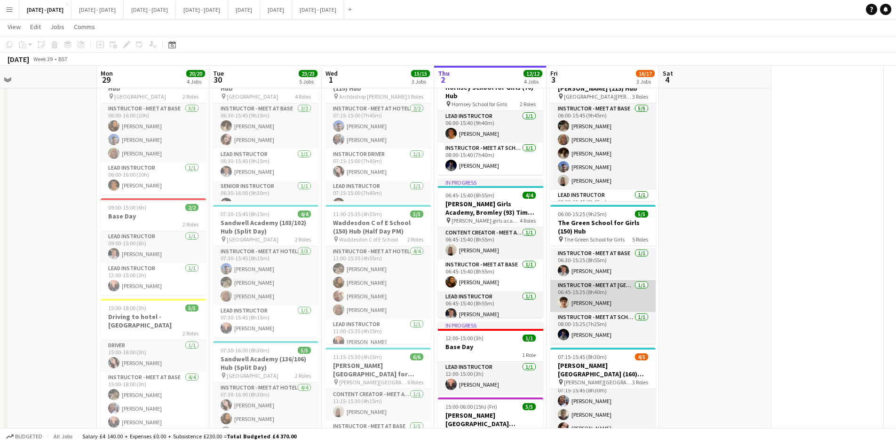
click at [613, 296] on app-card-role "Instructor - Meet at Pick Up Point [DATE] 06:45-15:25 (8h40m) [PERSON_NAME]" at bounding box center [602, 296] width 105 height 32
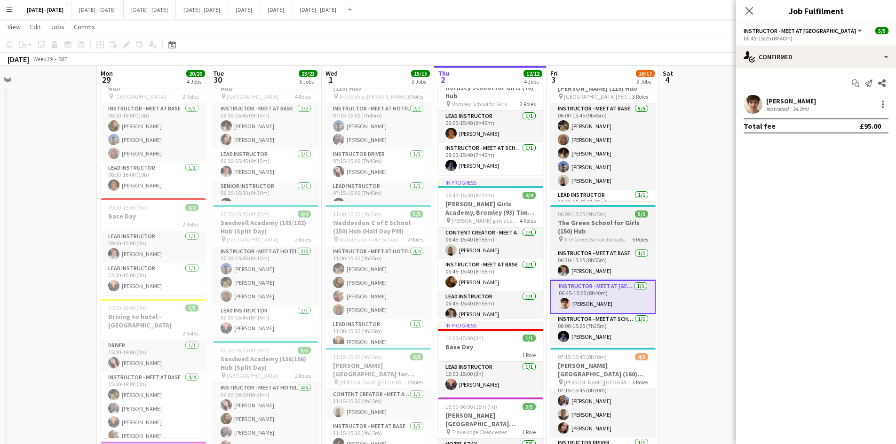
click at [616, 214] on div "06:00-15:25 (9h25m) 5/5" at bounding box center [602, 214] width 105 height 7
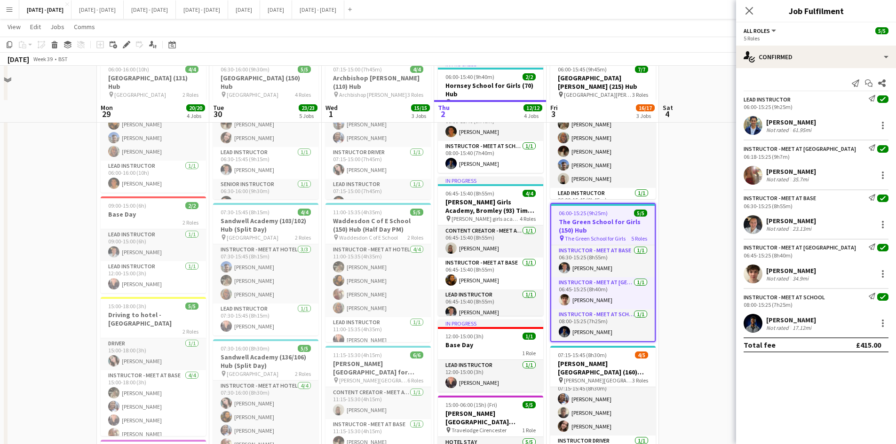
scroll to position [94, 0]
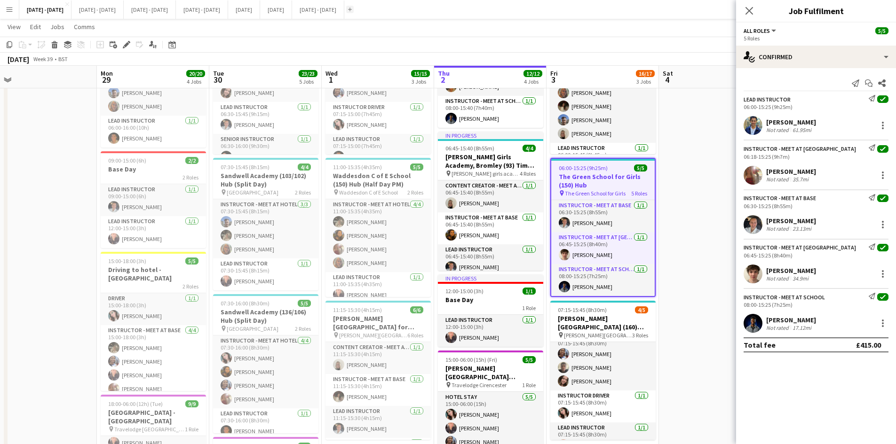
click at [352, 8] on app-icon "Add" at bounding box center [350, 10] width 4 height 4
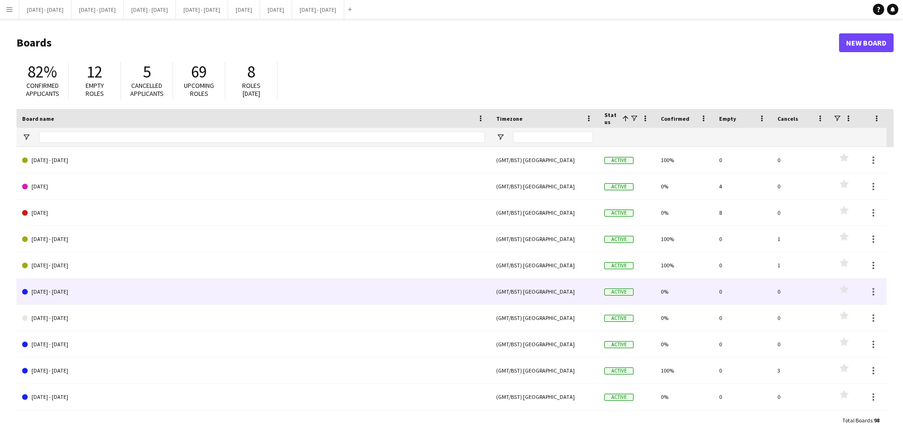
click at [62, 292] on link "[DATE] - [DATE]" at bounding box center [253, 292] width 463 height 26
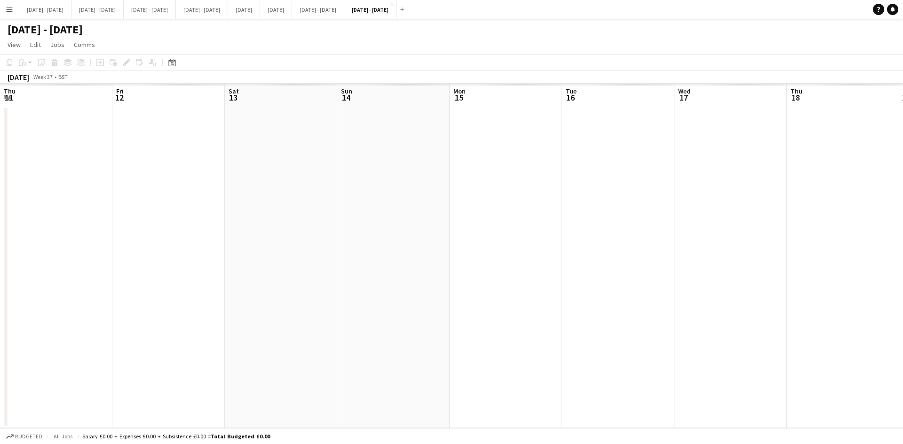
click at [62, 292] on div at bounding box center [732, 267] width 1465 height 322
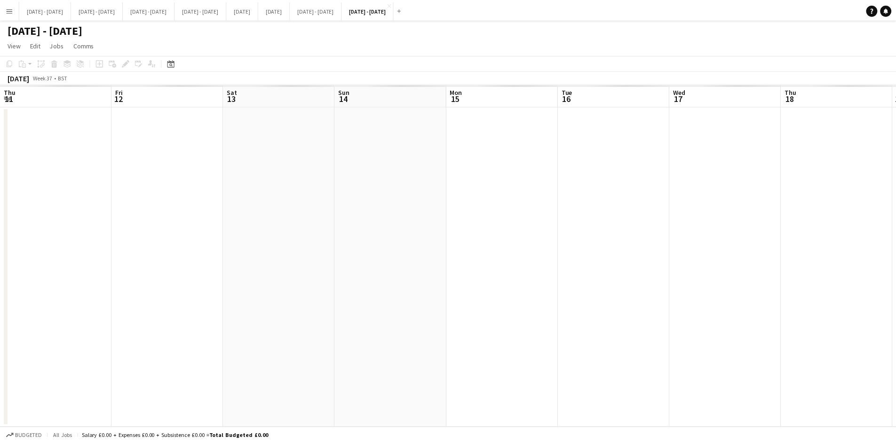
scroll to position [0, 376]
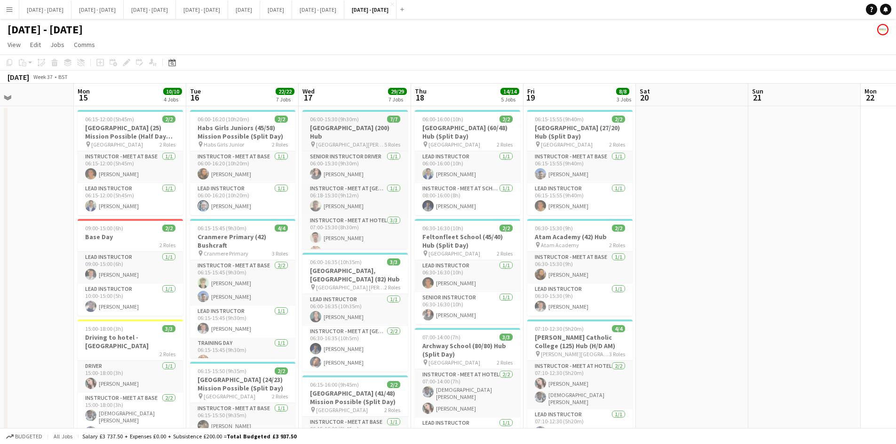
click at [366, 116] on div "06:00-15:30 (9h30m) 7/7" at bounding box center [354, 119] width 105 height 7
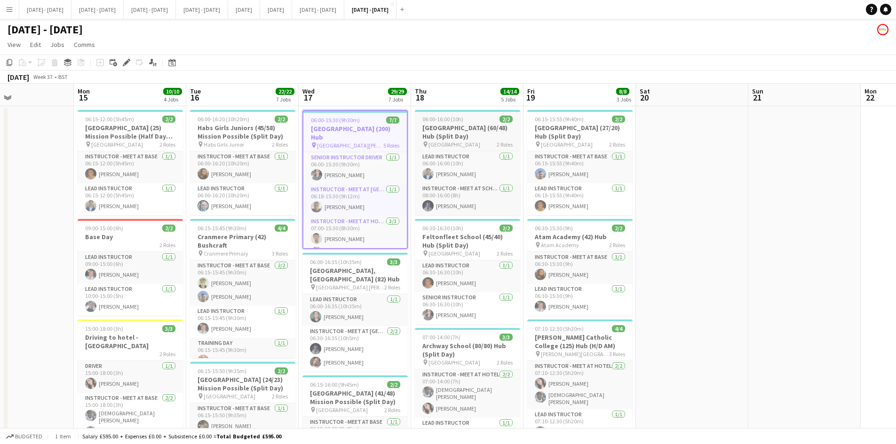
click at [475, 115] on app-job-card "06:00-16:00 (10h) 2/2 [GEOGRAPHIC_DATA] (60/48) Hub (Split Day) pin [GEOGRAPHIC…" at bounding box center [467, 162] width 105 height 105
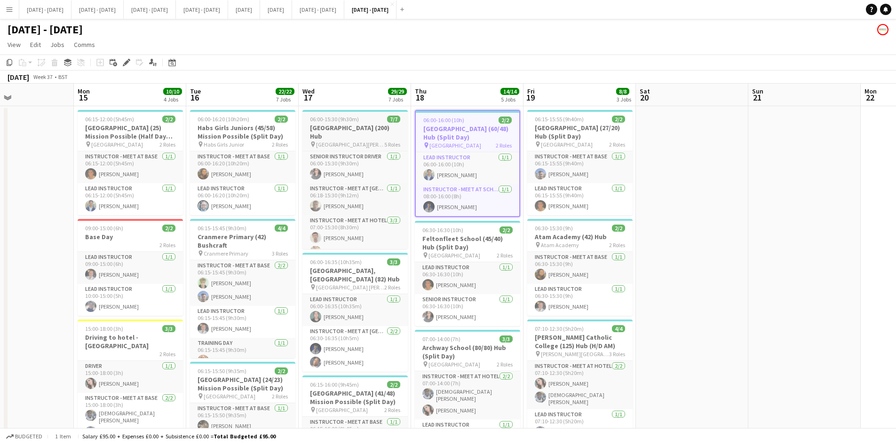
click at [369, 117] on div "06:00-15:30 (9h30m) 7/7" at bounding box center [354, 119] width 105 height 7
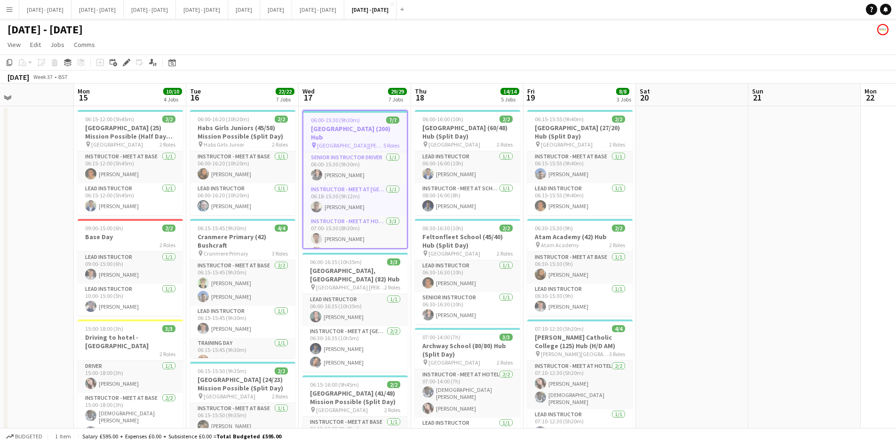
click at [369, 117] on div "06:00-15:30 (9h30m) 7/7" at bounding box center [354, 120] width 103 height 7
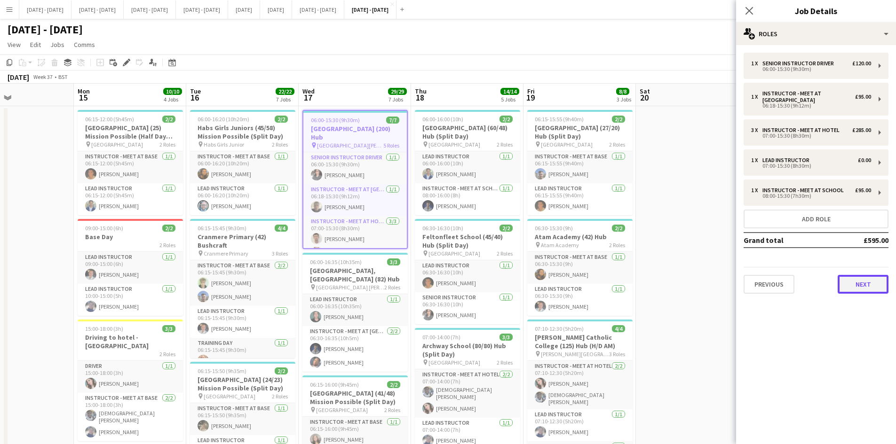
click at [859, 283] on button "Next" at bounding box center [863, 284] width 51 height 19
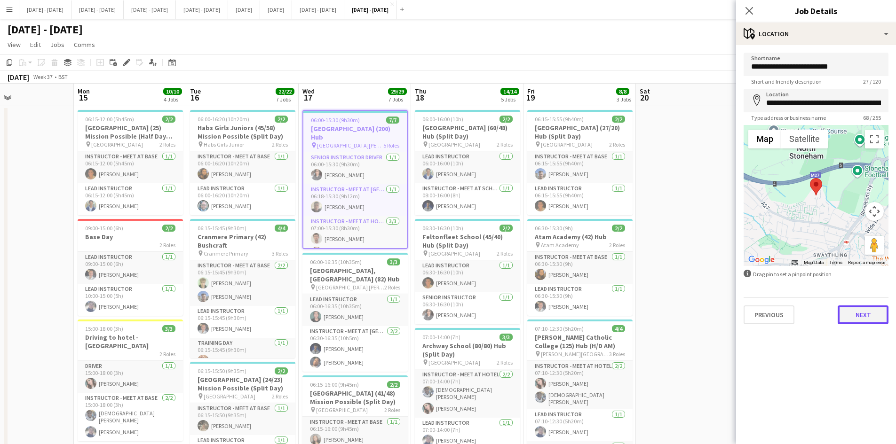
click at [858, 320] on button "Next" at bounding box center [863, 315] width 51 height 19
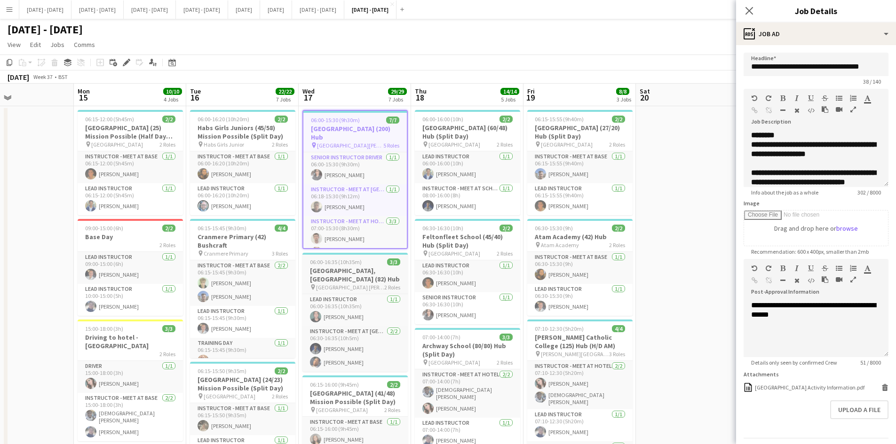
click at [374, 261] on div "06:00-16:35 (10h35m) 3/3" at bounding box center [354, 262] width 105 height 7
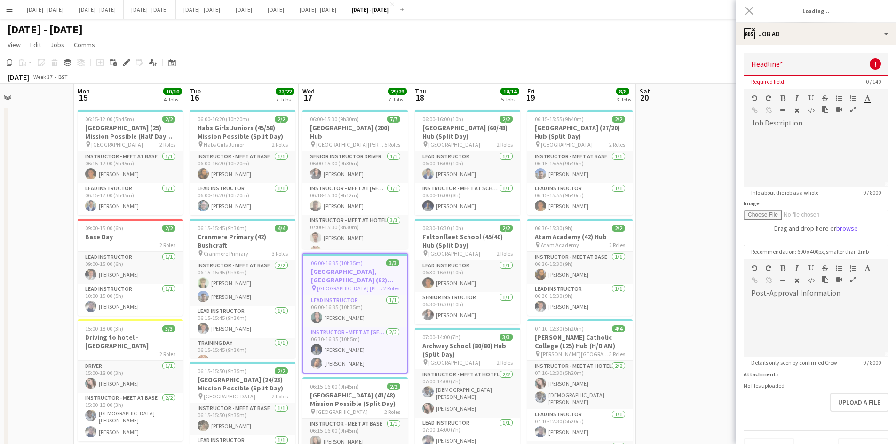
type input "**********"
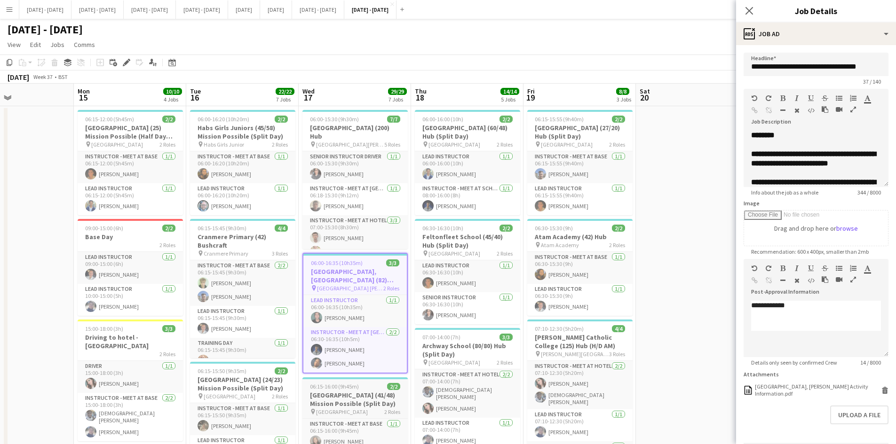
click at [374, 386] on div "06:15-16:00 (9h45m) 2/2" at bounding box center [354, 386] width 105 height 7
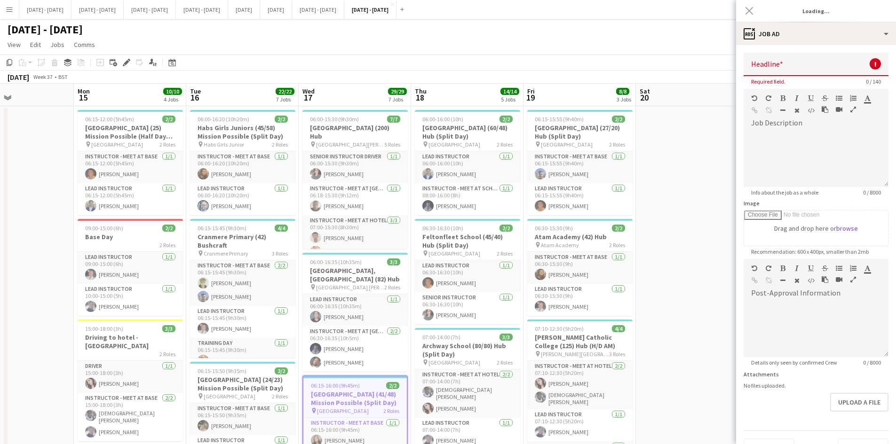
type input "**********"
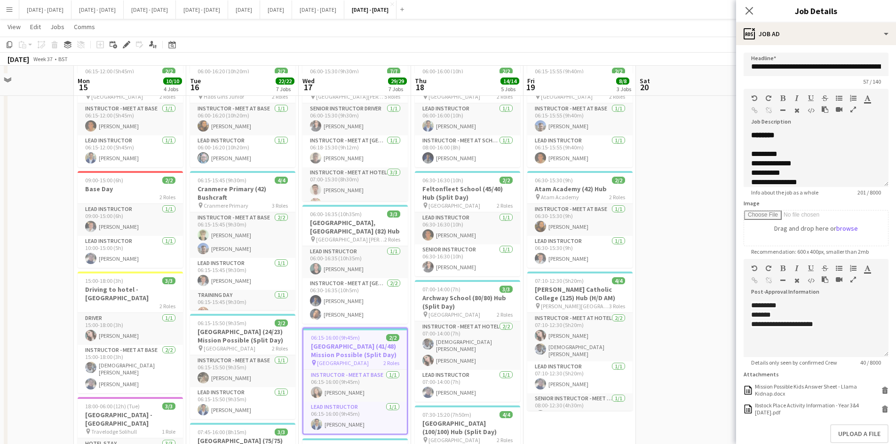
scroll to position [235, 0]
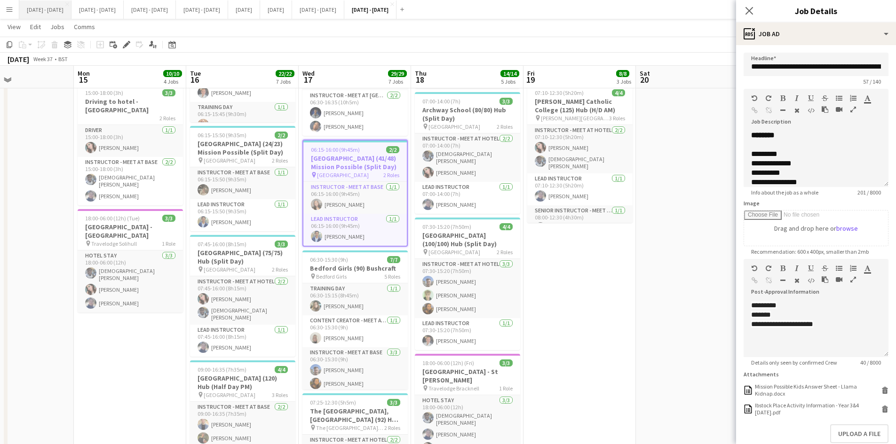
click at [65, 10] on button "[DATE] - [DATE] Close" at bounding box center [45, 9] width 52 height 18
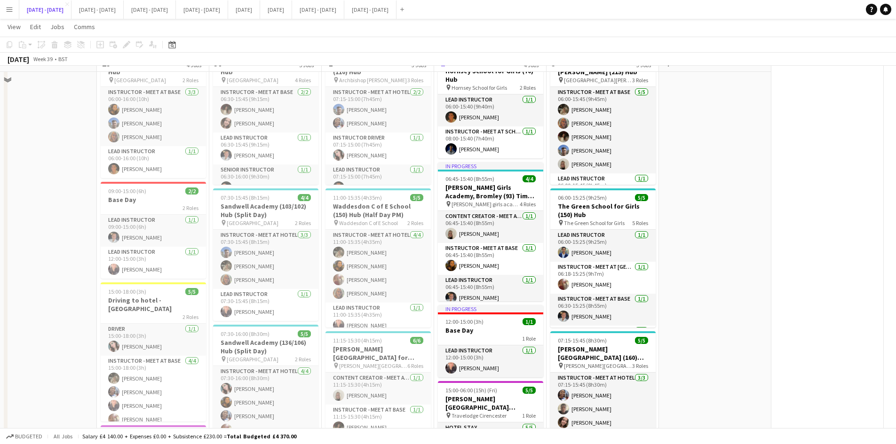
scroll to position [47, 0]
